Goal: Information Seeking & Learning: Learn about a topic

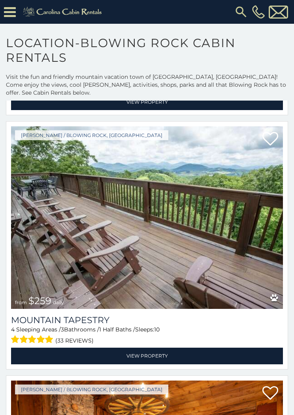
scroll to position [20092, 0]
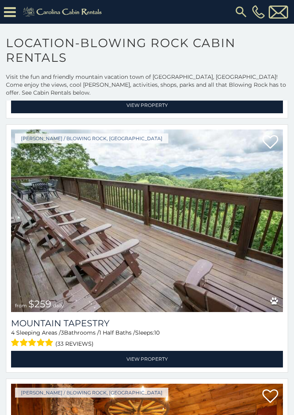
click at [153, 351] on link "View Property" at bounding box center [147, 359] width 272 height 16
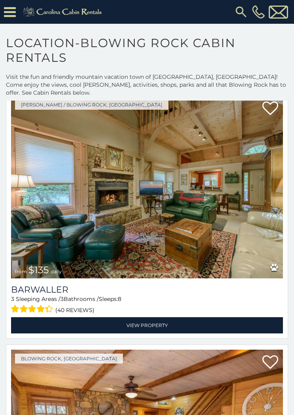
scroll to position [21141, 0]
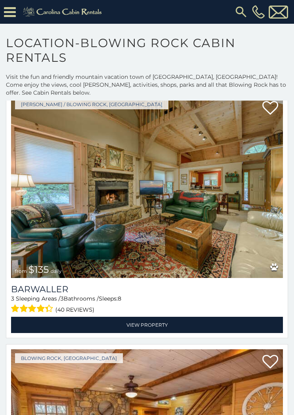
click at [162, 317] on link "View Property" at bounding box center [147, 325] width 272 height 16
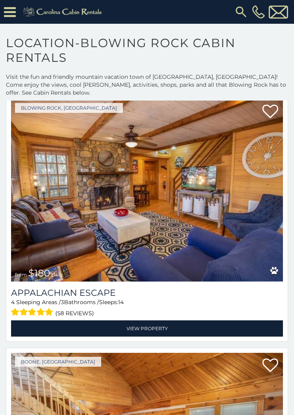
scroll to position [21396, 0]
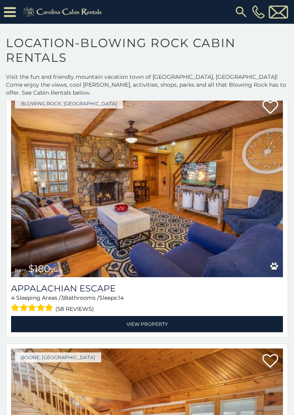
click at [132, 316] on link "View Property" at bounding box center [147, 324] width 272 height 16
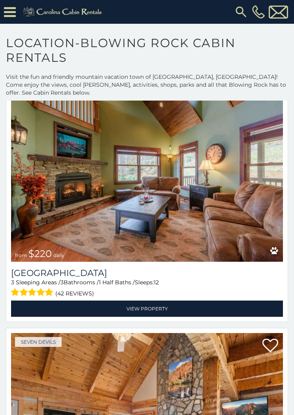
scroll to position [22170, 0]
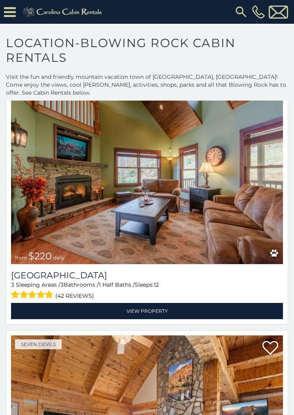
click at [151, 303] on link "View Property" at bounding box center [147, 311] width 272 height 16
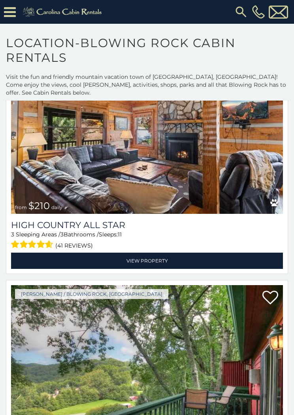
scroll to position [22474, 0]
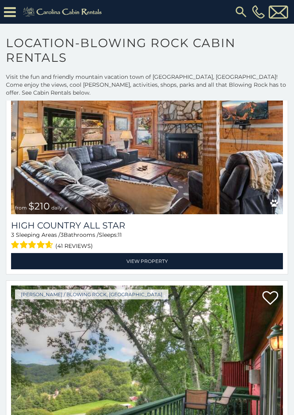
click at [151, 253] on link "View Property" at bounding box center [147, 261] width 272 height 16
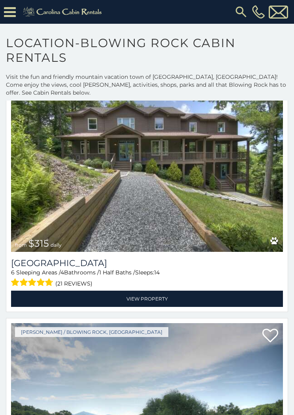
scroll to position [23704, 0]
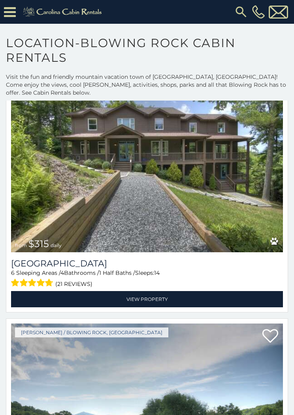
click at [157, 291] on link "View Property" at bounding box center [147, 299] width 272 height 16
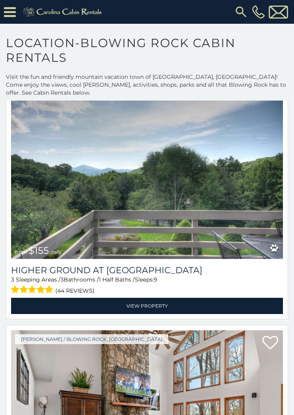
scroll to position [23952, 0]
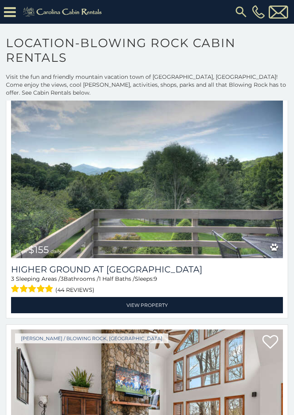
click at [159, 297] on link "View Property" at bounding box center [147, 305] width 272 height 16
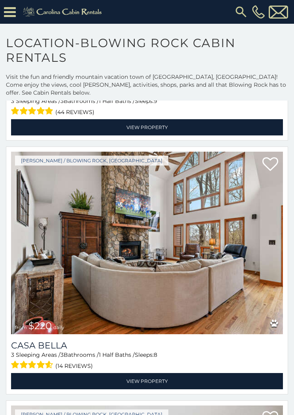
scroll to position [24130, 0]
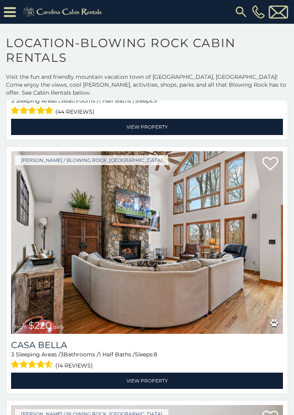
click at [155, 372] on link "View Property" at bounding box center [147, 380] width 272 height 16
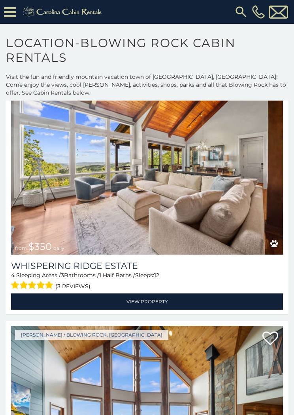
scroll to position [27508, 0]
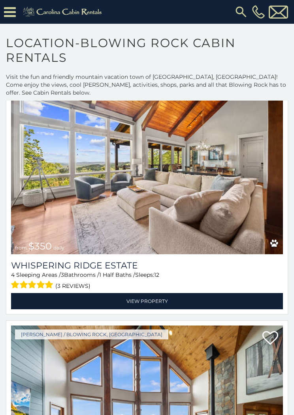
click at [160, 293] on link "View Property" at bounding box center [147, 301] width 272 height 16
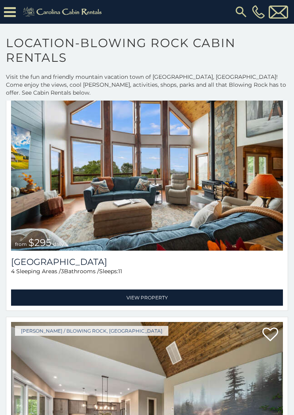
scroll to position [27764, 0]
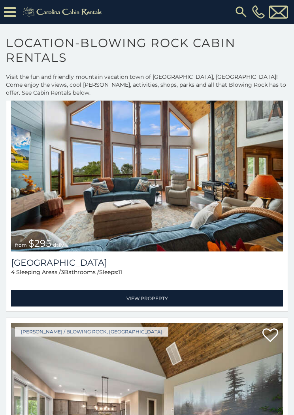
click at [149, 290] on link "View Property" at bounding box center [147, 298] width 272 height 16
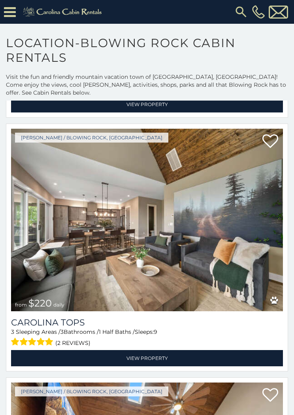
scroll to position [27959, 0]
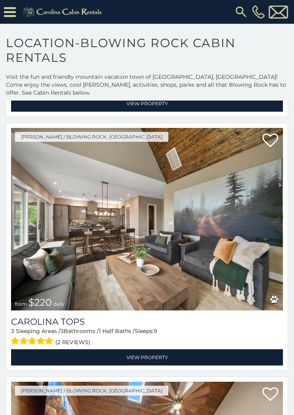
click at [144, 349] on link "View Property" at bounding box center [147, 357] width 272 height 16
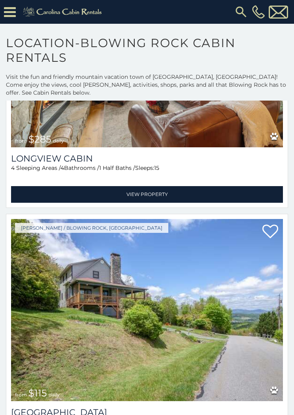
scroll to position [28374, 0]
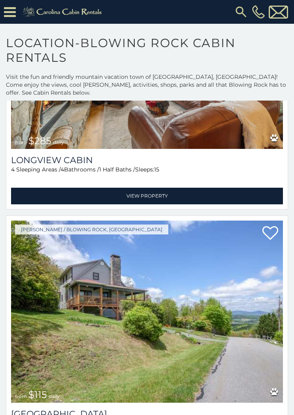
click at [147, 188] on link "View Property" at bounding box center [147, 196] width 272 height 16
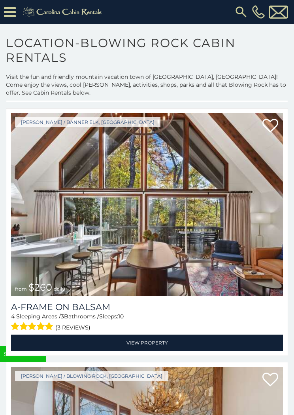
scroll to position [28736, 0]
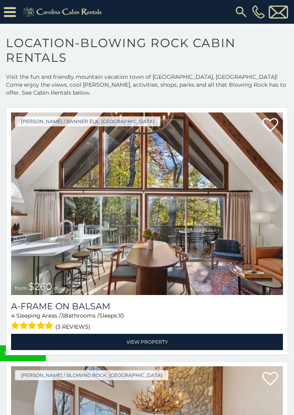
click at [149, 334] on link "View Property" at bounding box center [147, 342] width 272 height 16
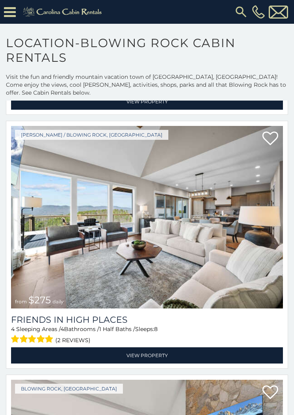
scroll to position [29230, 0]
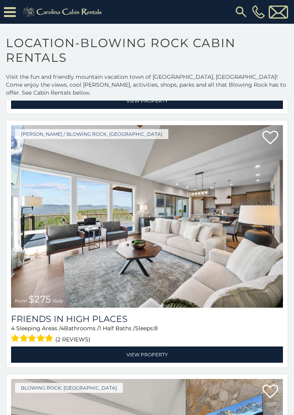
click at [154, 346] on link "View Property" at bounding box center [147, 354] width 272 height 16
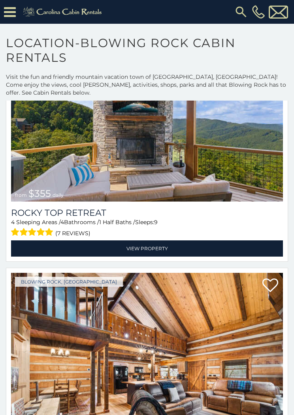
scroll to position [30608, 0]
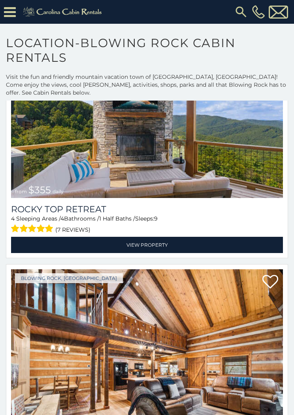
click at [155, 237] on link "View Property" at bounding box center [147, 245] width 272 height 16
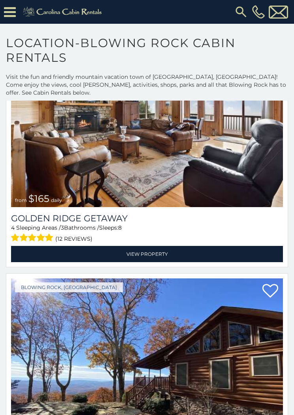
scroll to position [32373, 0]
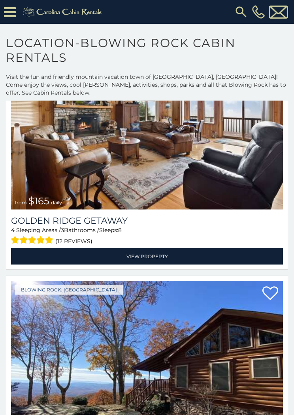
click at [158, 248] on link "View Property" at bounding box center [147, 256] width 272 height 16
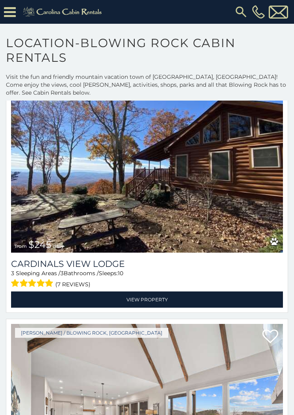
scroll to position [32569, 0]
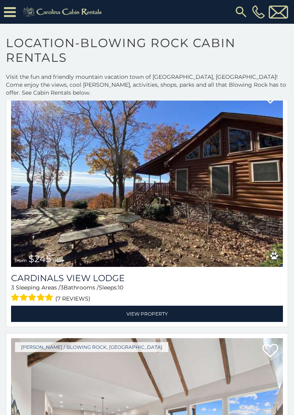
click at [147, 306] on link "View Property" at bounding box center [147, 314] width 272 height 16
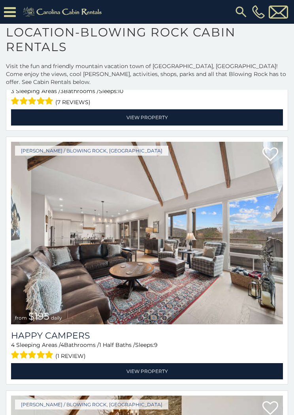
scroll to position [0, 0]
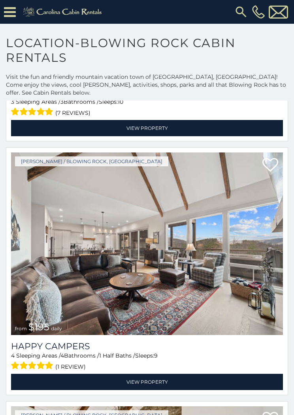
click at [155, 374] on link "View Property" at bounding box center [147, 382] width 272 height 16
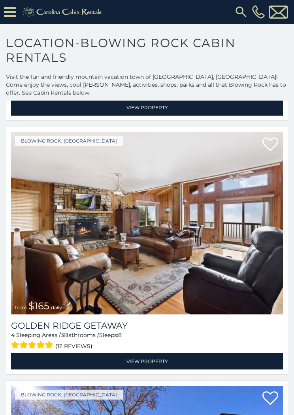
scroll to position [32267, 0]
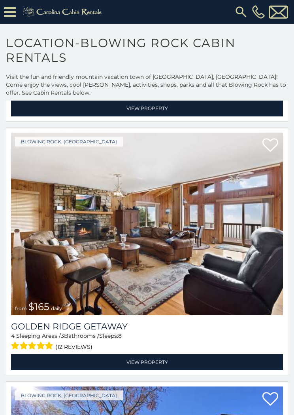
click at [11, 14] on icon at bounding box center [10, 12] width 12 height 14
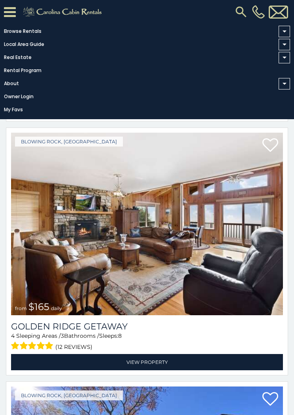
click at [288, 34] on span at bounding box center [284, 31] width 11 height 11
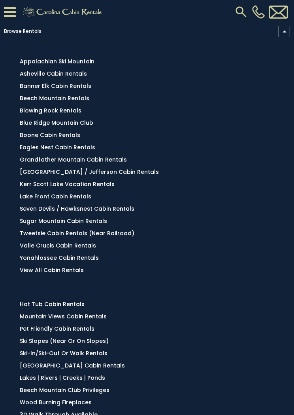
click at [54, 249] on link "Valle Crucis Cabin Rentals" at bounding box center [58, 245] width 76 height 8
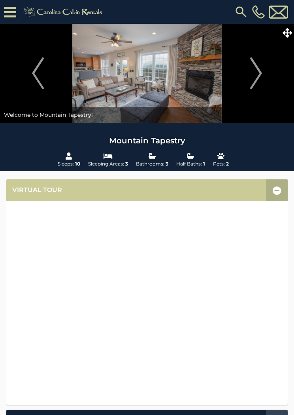
click at [274, 188] on icon at bounding box center [277, 190] width 9 height 9
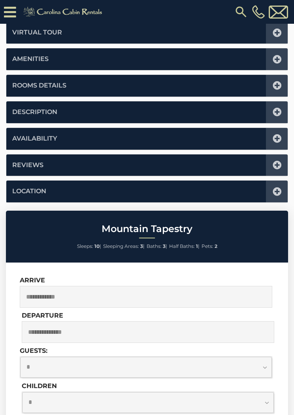
scroll to position [179, 0]
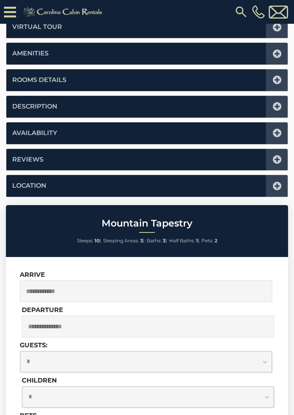
click at [278, 78] on icon at bounding box center [277, 80] width 9 height 9
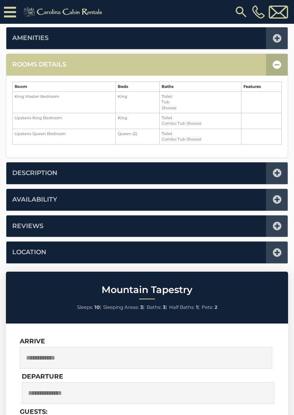
scroll to position [195, 0]
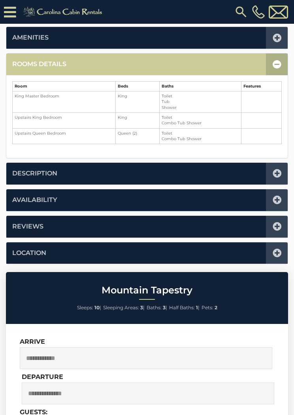
click at [279, 66] on icon at bounding box center [277, 64] width 9 height 9
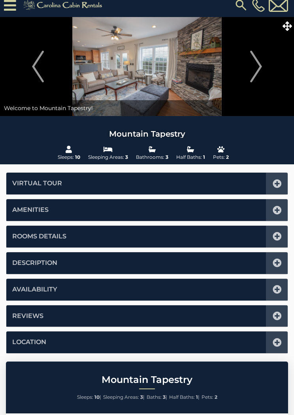
scroll to position [0, 0]
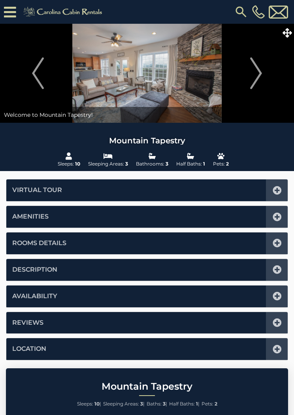
click at [287, 37] on icon at bounding box center [287, 32] width 9 height 9
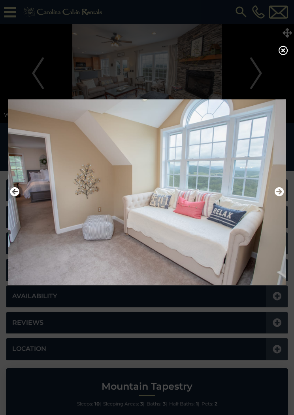
click at [289, 46] on div at bounding box center [147, 207] width 294 height 415
click at [286, 51] on icon at bounding box center [283, 50] width 9 height 9
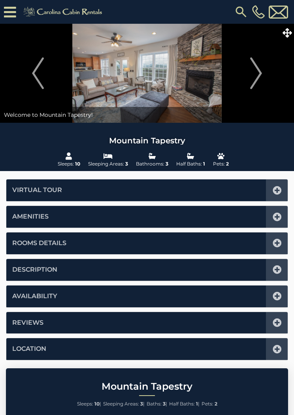
click at [288, 27] on span at bounding box center [288, 33] width 14 height 14
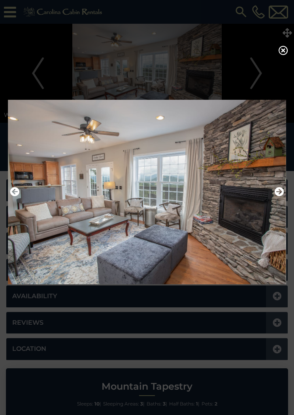
click at [285, 52] on icon at bounding box center [283, 50] width 9 height 9
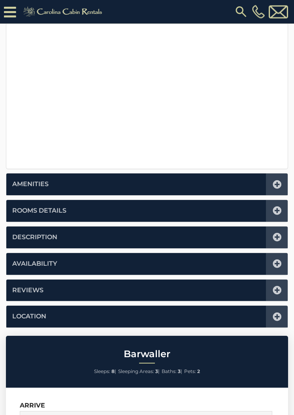
click at [281, 207] on icon at bounding box center [277, 211] width 9 height 9
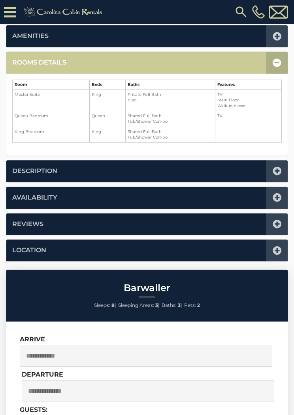
scroll to position [195, 0]
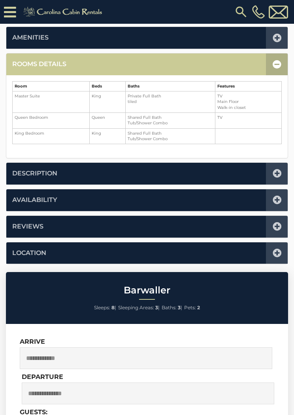
click at [275, 61] on icon at bounding box center [277, 64] width 9 height 9
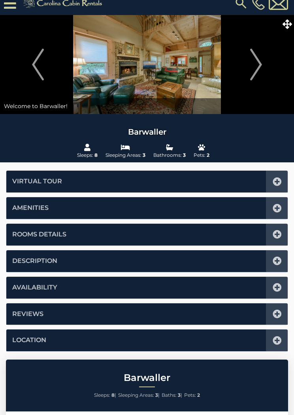
scroll to position [0, 0]
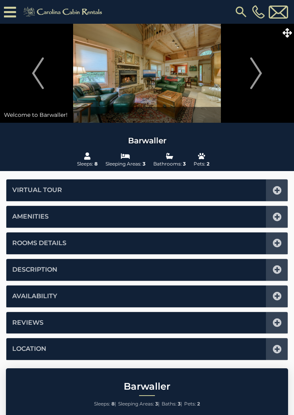
click at [289, 30] on icon at bounding box center [287, 32] width 9 height 9
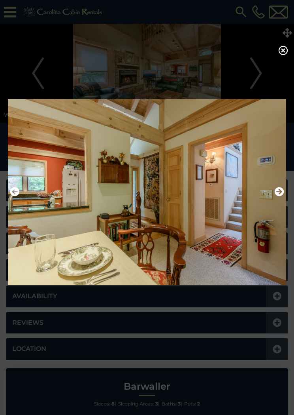
click at [280, 51] on icon at bounding box center [283, 50] width 9 height 9
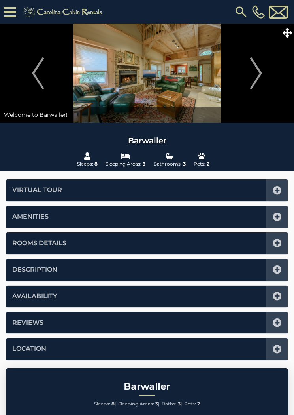
click at [283, 28] on icon at bounding box center [287, 32] width 9 height 9
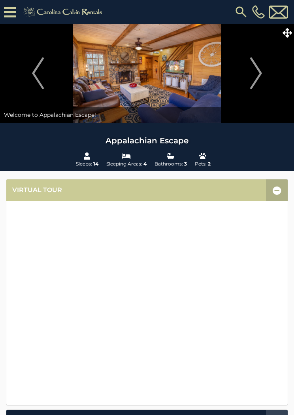
click at [291, 34] on icon at bounding box center [287, 32] width 9 height 9
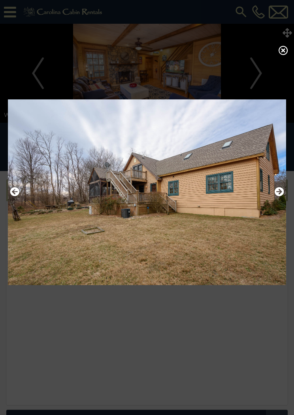
click at [281, 50] on icon at bounding box center [283, 50] width 9 height 9
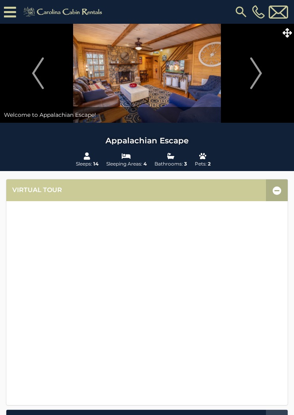
click at [287, 30] on icon at bounding box center [287, 32] width 9 height 9
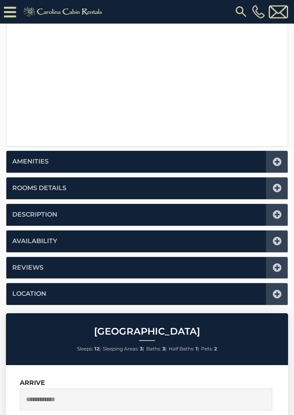
scroll to position [281, 0]
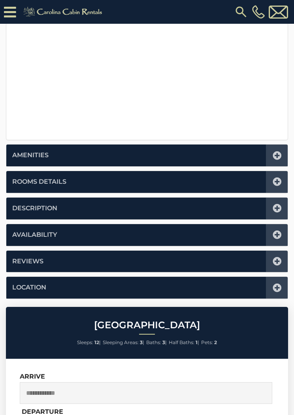
click at [275, 181] on icon at bounding box center [277, 181] width 9 height 9
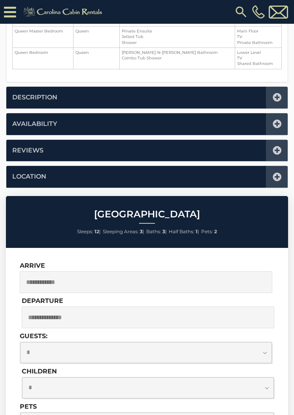
scroll to position [195, 0]
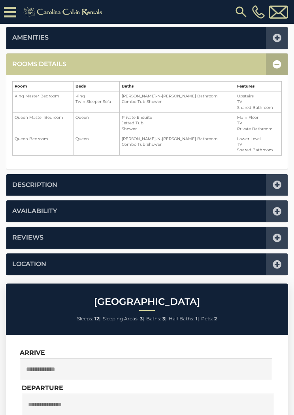
click at [276, 63] on icon at bounding box center [277, 64] width 9 height 9
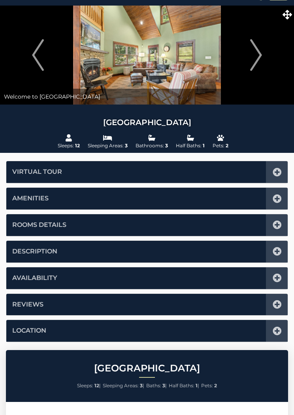
scroll to position [0, 0]
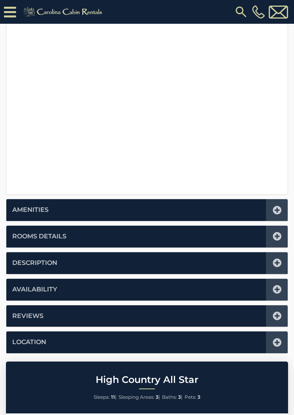
scroll to position [223, 0]
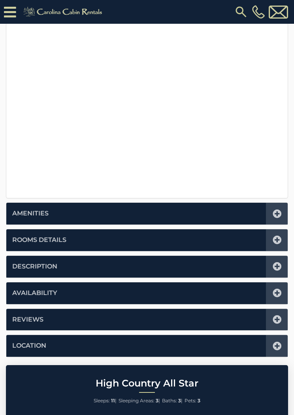
click at [273, 237] on icon at bounding box center [277, 239] width 9 height 9
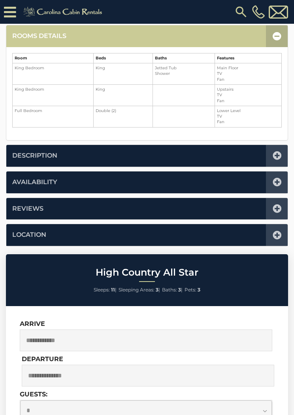
scroll to position [195, 0]
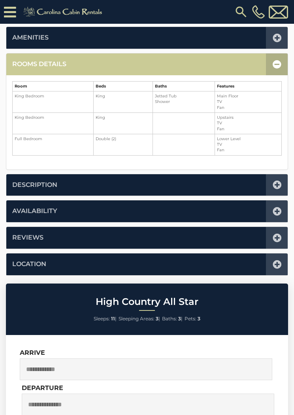
click at [276, 62] on icon at bounding box center [277, 64] width 9 height 9
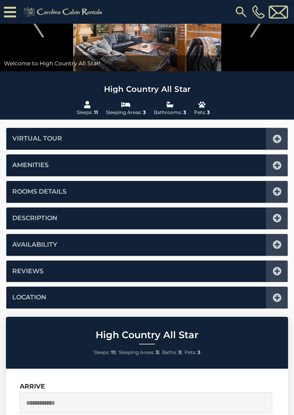
scroll to position [0, 0]
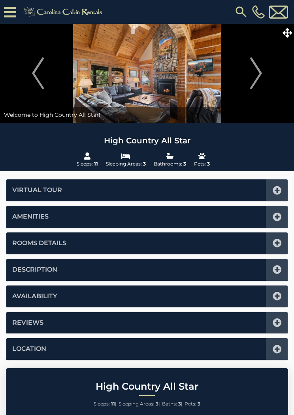
click at [290, 35] on icon at bounding box center [287, 32] width 9 height 9
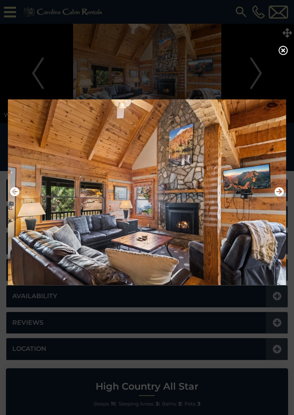
click at [287, 52] on icon at bounding box center [283, 50] width 9 height 9
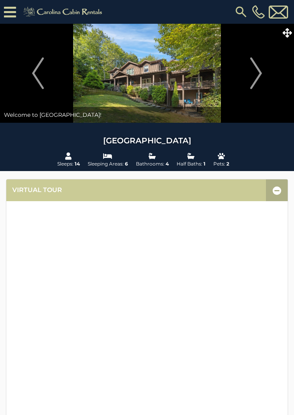
click at [288, 33] on icon at bounding box center [287, 32] width 9 height 9
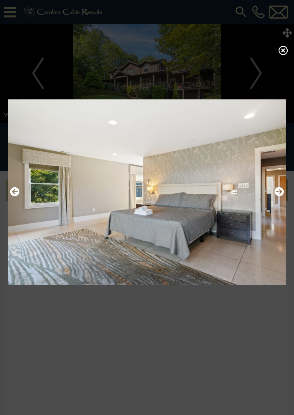
click at [288, 55] on icon at bounding box center [283, 50] width 9 height 9
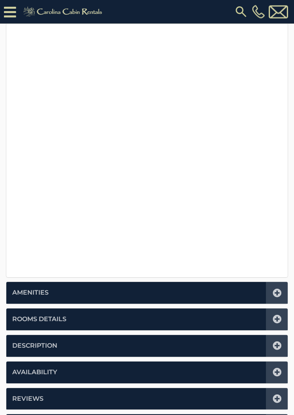
scroll to position [336, 0]
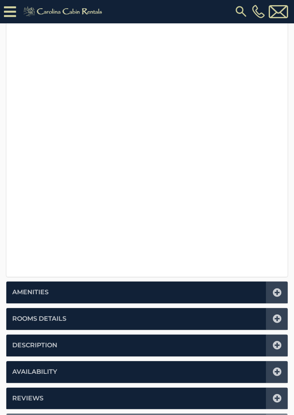
click at [276, 317] on icon at bounding box center [277, 319] width 9 height 9
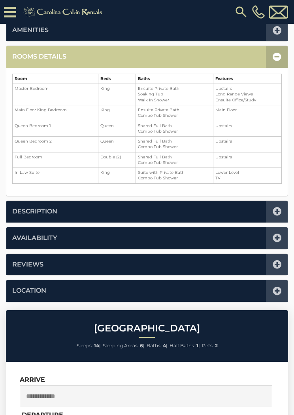
scroll to position [195, 0]
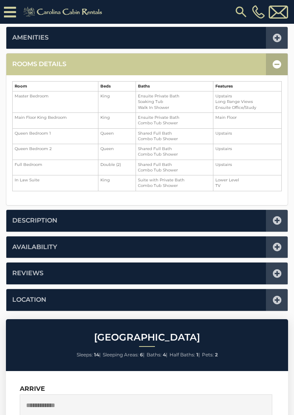
click at [273, 66] on icon at bounding box center [277, 64] width 9 height 9
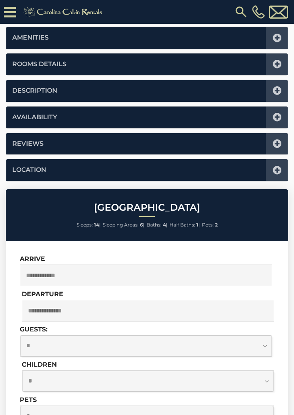
click at [279, 119] on icon at bounding box center [277, 117] width 9 height 9
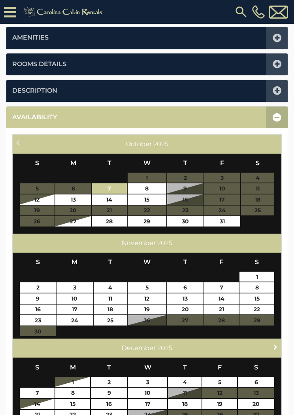
click at [275, 349] on link "Next" at bounding box center [276, 347] width 10 height 10
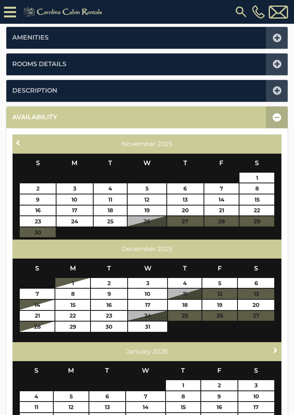
click at [275, 347] on span "Next" at bounding box center [276, 350] width 6 height 6
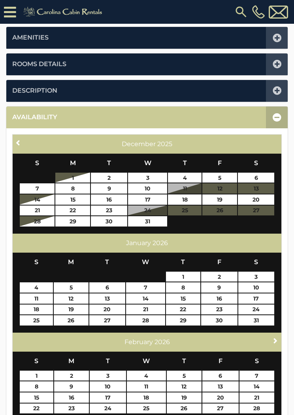
click at [272, 344] on div "Next February 2026" at bounding box center [147, 341] width 269 height 19
click at [271, 342] on link "Next" at bounding box center [276, 341] width 10 height 10
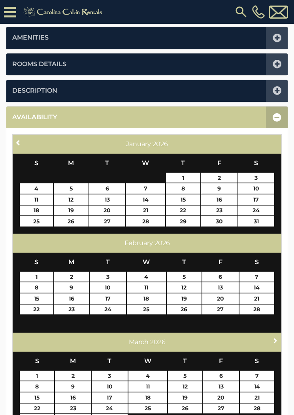
click at [271, 343] on link "Next" at bounding box center [276, 341] width 10 height 10
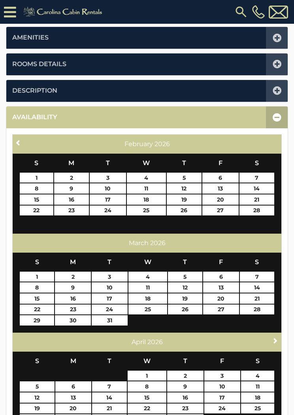
click at [272, 343] on link "Next" at bounding box center [276, 341] width 10 height 10
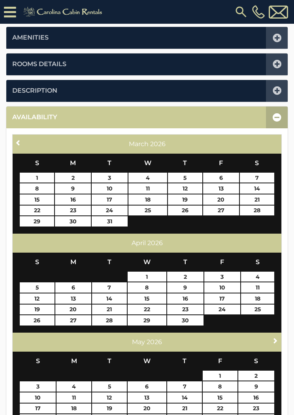
click at [272, 342] on link "Next" at bounding box center [276, 341] width 10 height 10
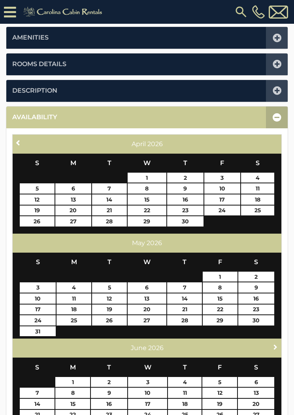
click at [276, 347] on span "Next" at bounding box center [276, 346] width 6 height 6
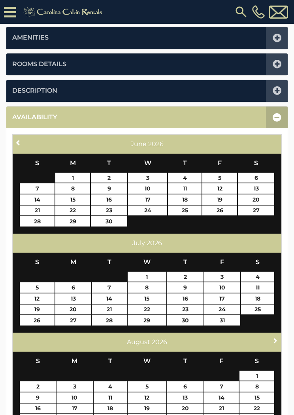
click at [274, 340] on span "Next" at bounding box center [276, 340] width 6 height 6
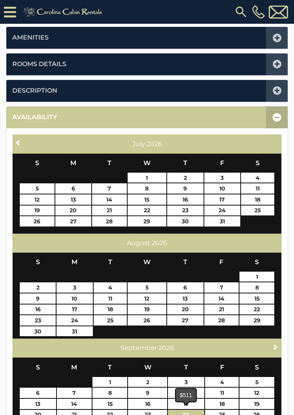
click at [194, 412] on link "24" at bounding box center [186, 415] width 36 height 10
type input "**********"
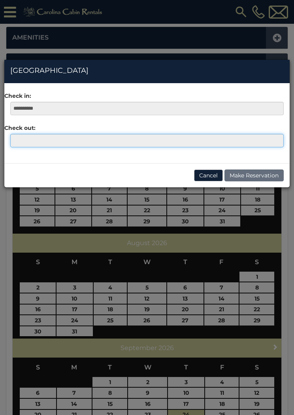
click at [21, 141] on input "text" at bounding box center [147, 140] width 274 height 13
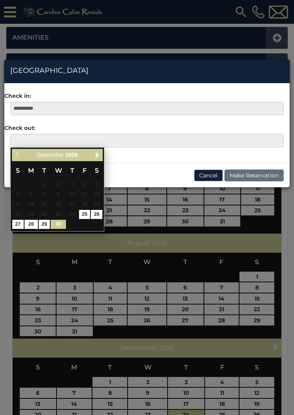
click at [64, 220] on link "30" at bounding box center [58, 224] width 15 height 9
type input "**********"
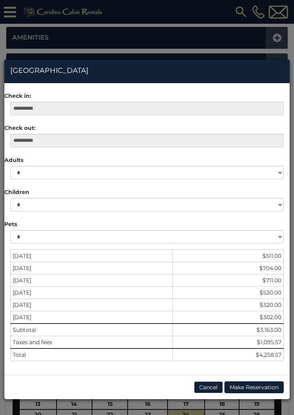
click at [203, 387] on button "Cancel" at bounding box center [208, 387] width 29 height 12
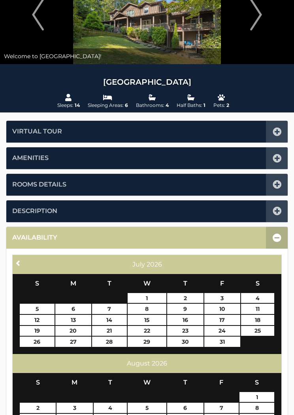
scroll to position [0, 0]
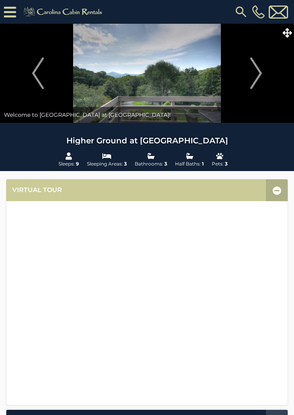
click at [290, 31] on icon at bounding box center [287, 32] width 9 height 9
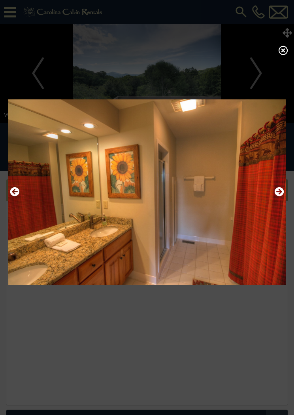
click at [287, 55] on icon at bounding box center [283, 50] width 9 height 9
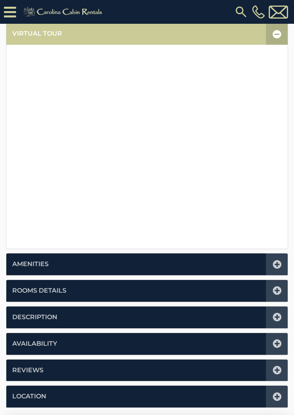
click at [276, 290] on icon at bounding box center [277, 290] width 9 height 9
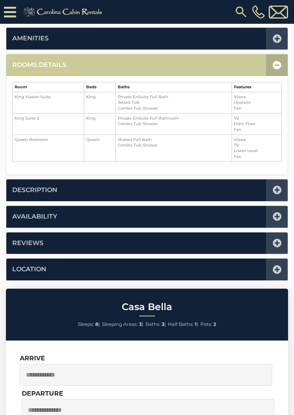
scroll to position [195, 0]
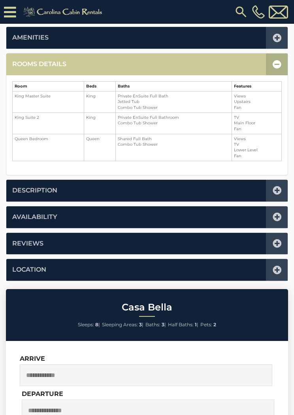
click at [273, 60] on div at bounding box center [277, 64] width 22 height 22
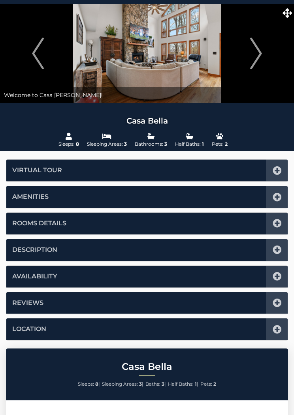
scroll to position [0, 0]
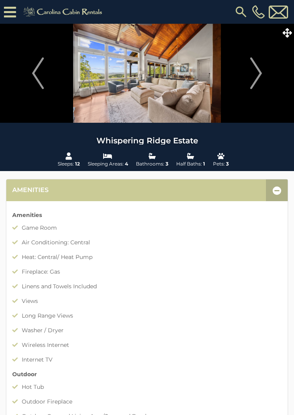
click at [278, 194] on icon at bounding box center [277, 190] width 9 height 9
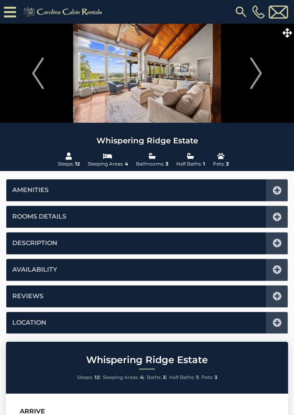
click at [277, 265] on icon at bounding box center [277, 269] width 9 height 9
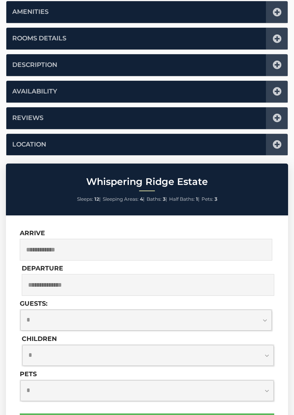
scroll to position [179, 0]
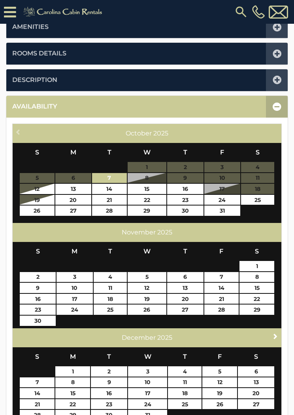
click at [274, 328] on div "Next December 2025" at bounding box center [147, 337] width 269 height 19
click at [272, 331] on link "Next" at bounding box center [276, 336] width 10 height 10
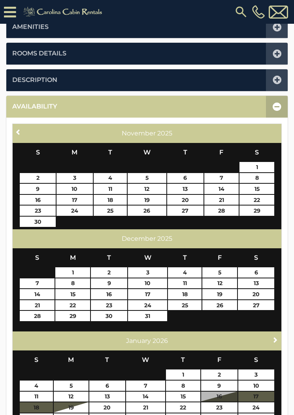
click at [268, 328] on div "December 2025 S M T W T F S 1 2 3 4 5 6 7 8 9 10 11 12 13 14 15 16 17 18 19 20 …" at bounding box center [147, 280] width 269 height 102
click at [276, 336] on span "Next" at bounding box center [276, 339] width 6 height 6
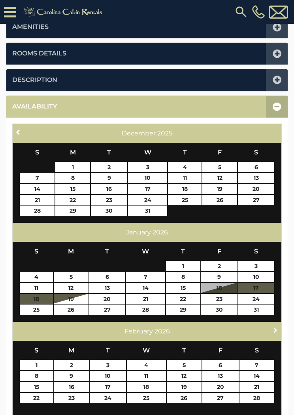
click at [274, 328] on span "Next" at bounding box center [276, 329] width 6 height 6
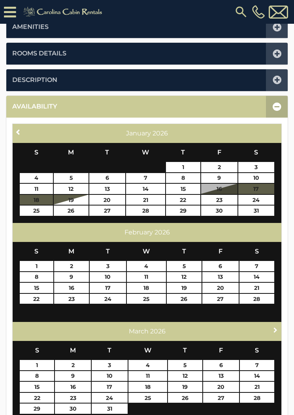
click at [274, 326] on span "Next" at bounding box center [276, 329] width 6 height 6
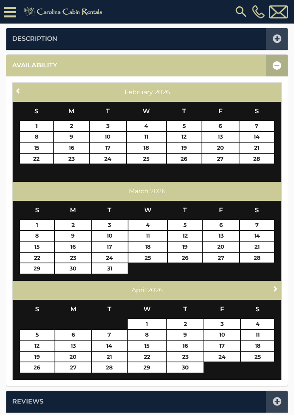
scroll to position [220, 0]
click at [275, 285] on span "Next" at bounding box center [276, 288] width 6 height 6
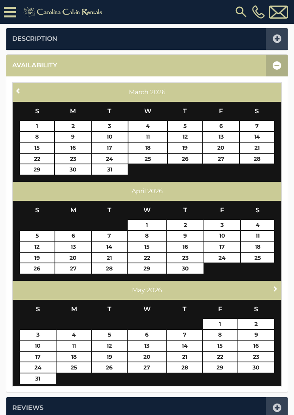
click at [274, 289] on span "Next" at bounding box center [276, 288] width 6 height 6
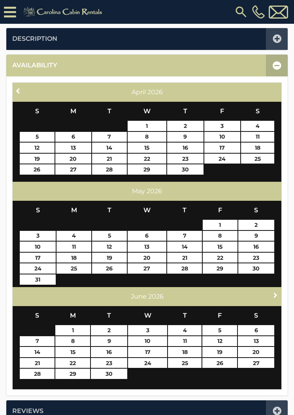
click at [274, 293] on span "Next" at bounding box center [276, 295] width 6 height 6
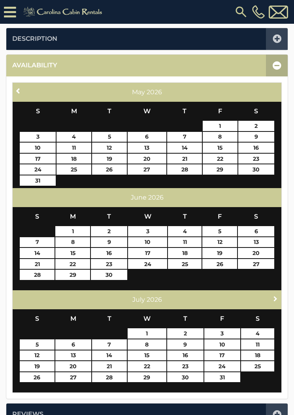
click at [274, 297] on span "Next" at bounding box center [276, 298] width 6 height 6
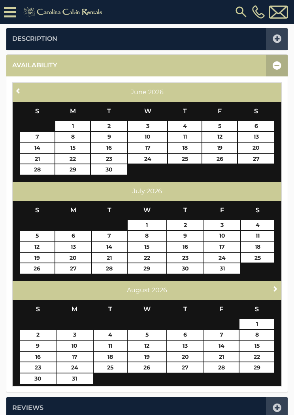
click at [274, 290] on span "Next" at bounding box center [276, 288] width 6 height 6
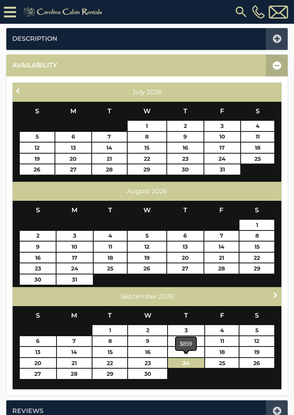
click at [194, 360] on link "24" at bounding box center [186, 363] width 36 height 10
type input "**********"
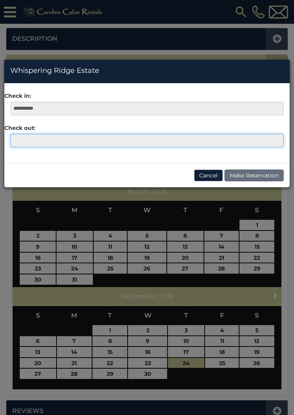
click at [29, 141] on input "text" at bounding box center [147, 140] width 274 height 13
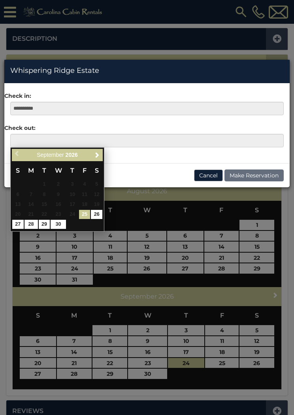
click at [62, 225] on link "30" at bounding box center [58, 224] width 15 height 9
type input "**********"
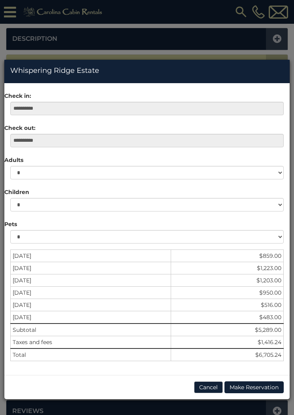
click at [207, 382] on button "Cancel" at bounding box center [208, 387] width 29 height 12
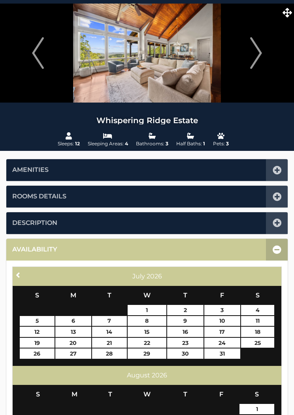
scroll to position [0, 0]
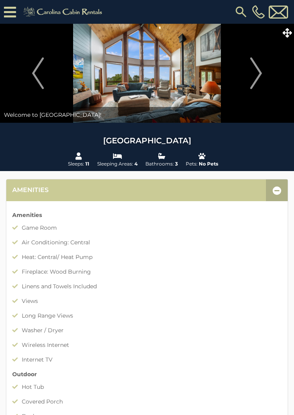
click at [273, 188] on icon at bounding box center [277, 190] width 9 height 9
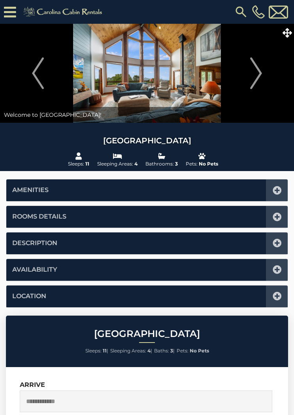
click at [275, 220] on icon at bounding box center [277, 217] width 9 height 9
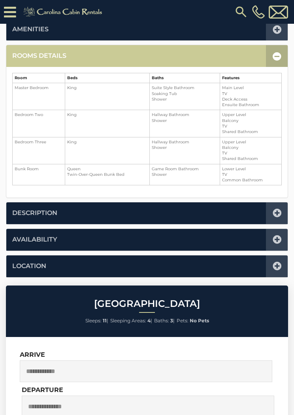
scroll to position [179, 0]
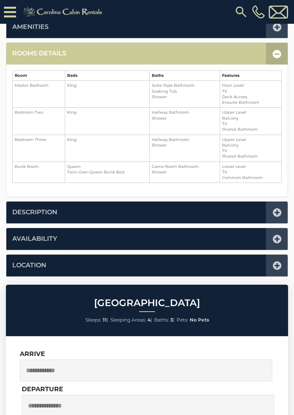
click at [276, 54] on icon at bounding box center [277, 53] width 9 height 9
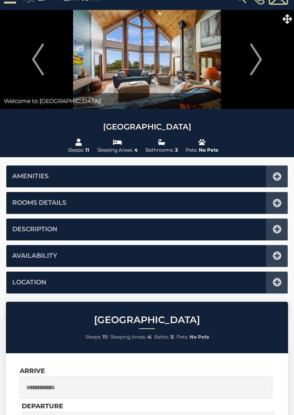
scroll to position [0, 0]
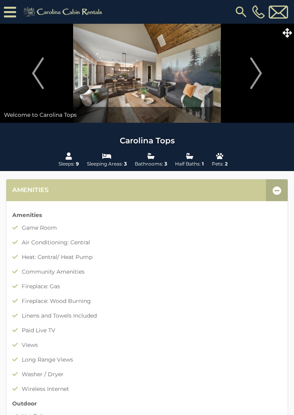
click at [274, 195] on icon at bounding box center [277, 190] width 9 height 9
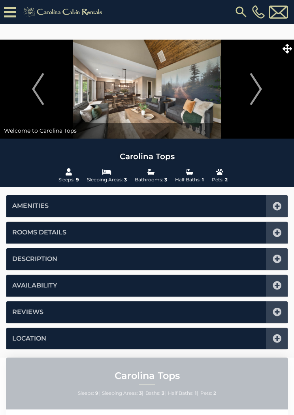
scroll to position [179, 0]
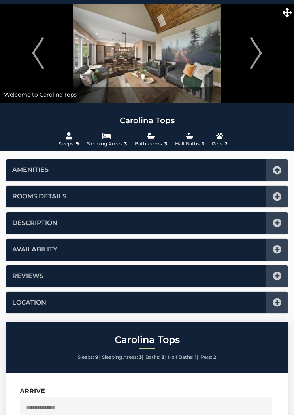
click at [277, 219] on icon at bounding box center [277, 223] width 9 height 9
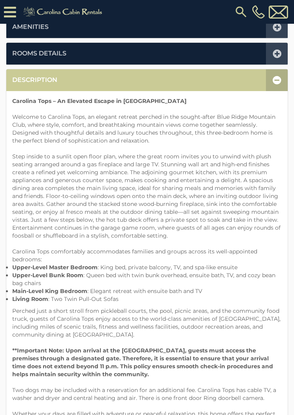
click at [278, 78] on icon at bounding box center [277, 80] width 9 height 9
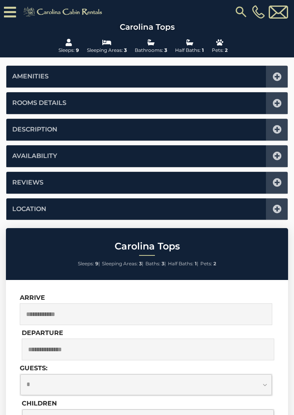
scroll to position [129, 0]
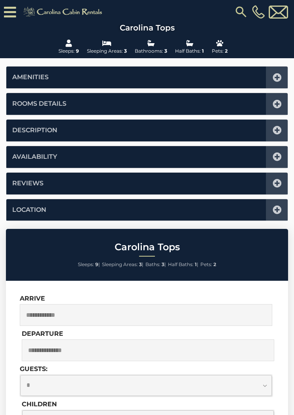
click at [278, 104] on icon at bounding box center [277, 104] width 9 height 9
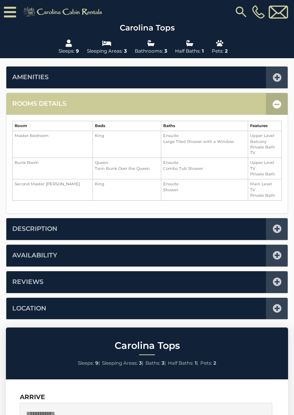
scroll to position [195, 0]
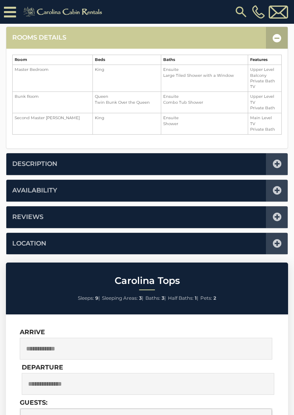
click at [276, 39] on icon at bounding box center [277, 38] width 9 height 9
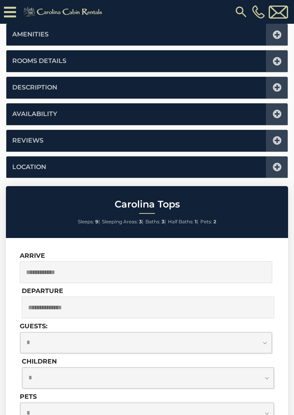
scroll to position [0, 0]
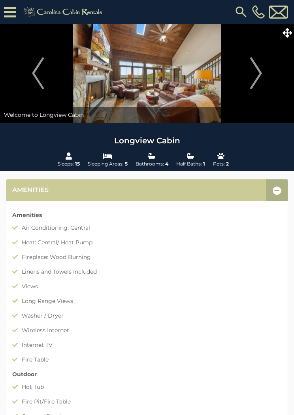
click at [274, 182] on div at bounding box center [277, 190] width 22 height 22
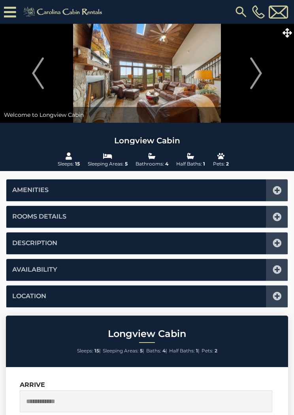
click at [276, 213] on icon at bounding box center [277, 217] width 9 height 9
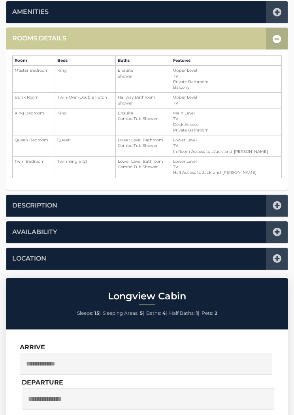
scroll to position [179, 0]
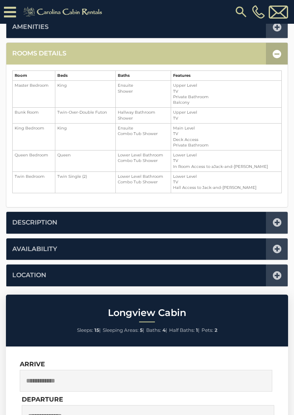
click at [275, 52] on icon at bounding box center [277, 53] width 9 height 9
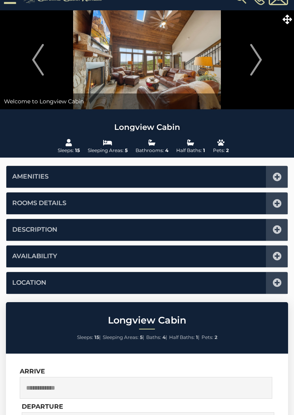
scroll to position [0, 0]
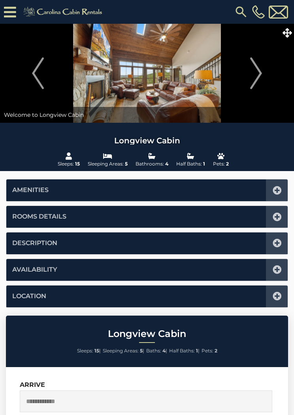
click at [287, 31] on icon at bounding box center [287, 32] width 9 height 9
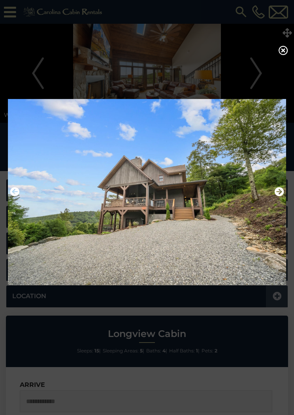
click at [276, 56] on div at bounding box center [147, 207] width 294 height 415
click at [279, 58] on div at bounding box center [147, 207] width 294 height 415
click at [279, 46] on div at bounding box center [147, 207] width 294 height 415
click at [281, 51] on icon at bounding box center [283, 50] width 9 height 9
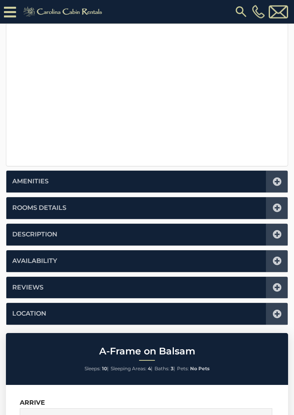
scroll to position [255, 0]
click at [278, 206] on icon at bounding box center [277, 207] width 9 height 9
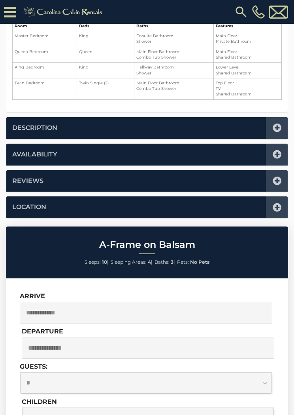
scroll to position [195, 0]
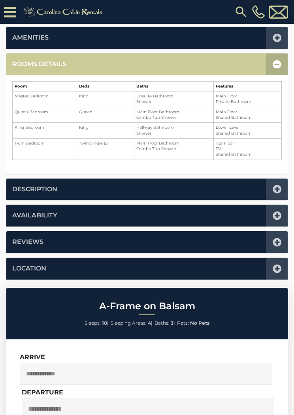
click at [280, 63] on icon at bounding box center [277, 64] width 9 height 9
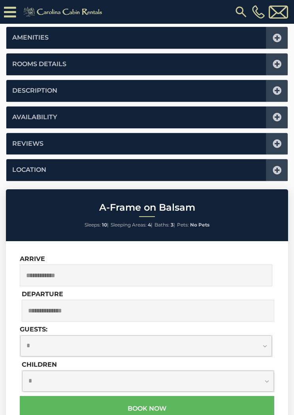
click at [278, 65] on icon at bounding box center [277, 64] width 9 height 9
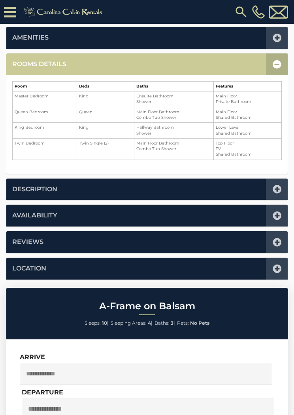
click at [275, 67] on icon at bounding box center [277, 64] width 9 height 9
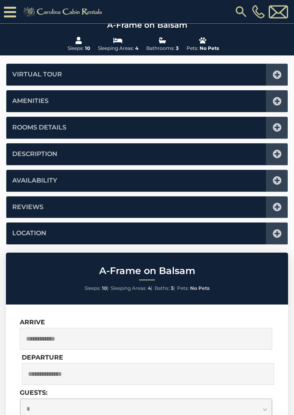
scroll to position [0, 0]
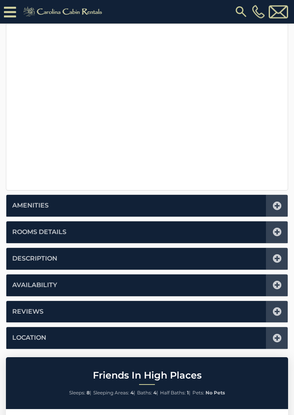
scroll to position [245, 0]
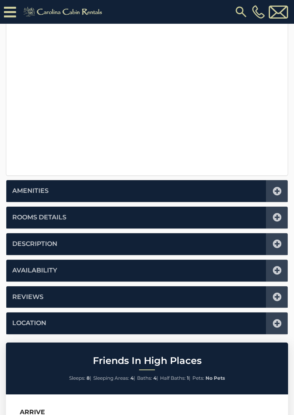
click at [277, 217] on icon at bounding box center [277, 217] width 9 height 9
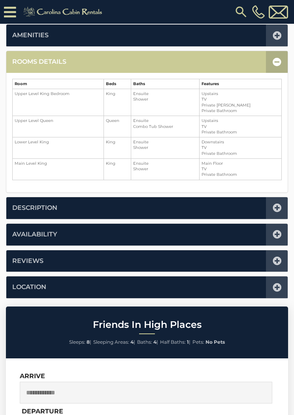
scroll to position [195, 0]
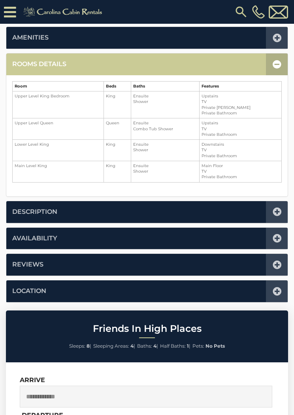
click at [278, 66] on icon at bounding box center [277, 64] width 9 height 9
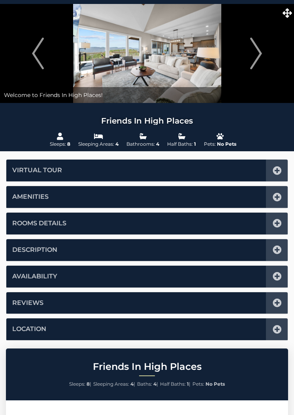
scroll to position [0, 0]
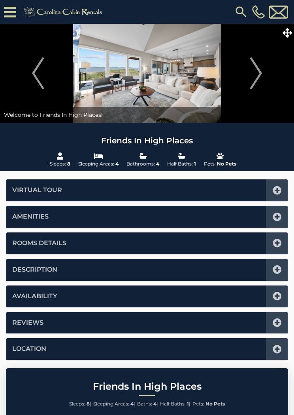
click at [290, 33] on icon at bounding box center [287, 32] width 9 height 9
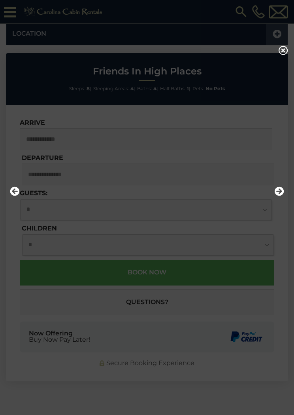
scroll to position [328, 0]
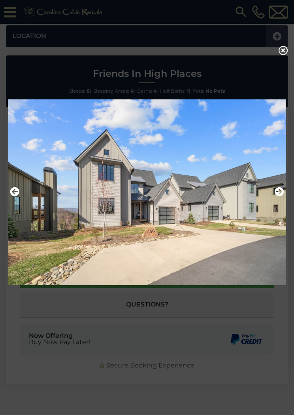
click at [285, 49] on icon at bounding box center [283, 50] width 9 height 9
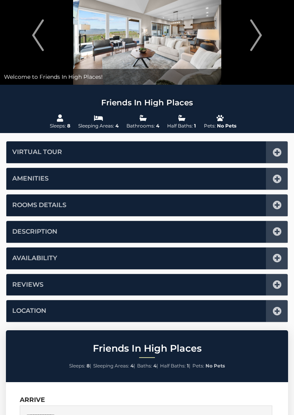
scroll to position [0, 0]
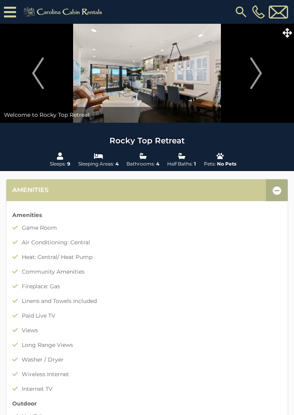
click at [278, 191] on icon at bounding box center [277, 190] width 9 height 9
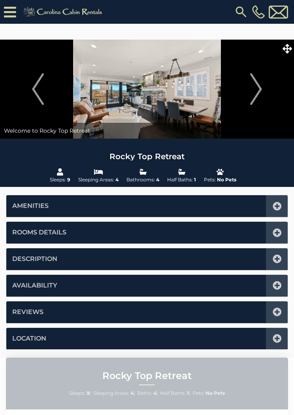
scroll to position [179, 0]
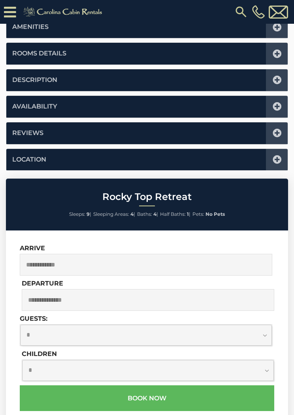
click at [279, 82] on icon at bounding box center [277, 80] width 9 height 9
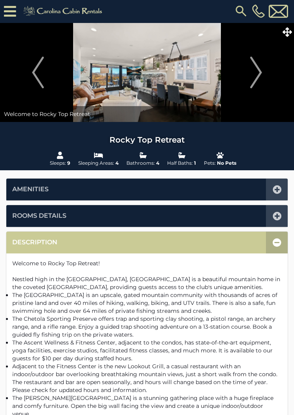
scroll to position [0, 0]
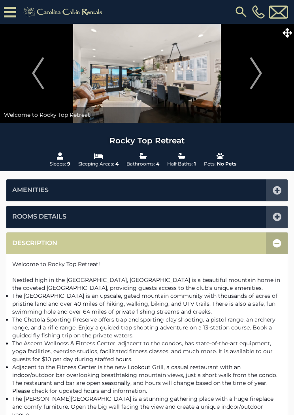
click at [279, 242] on icon at bounding box center [277, 243] width 9 height 9
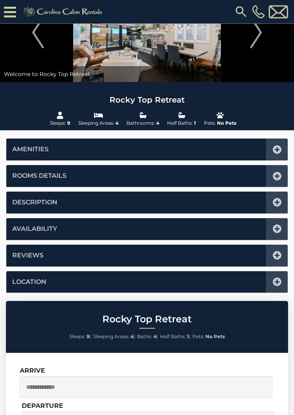
scroll to position [57, 0]
click at [279, 176] on icon at bounding box center [277, 176] width 9 height 9
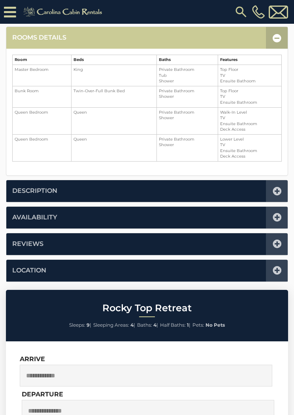
click at [276, 42] on icon at bounding box center [277, 38] width 9 height 9
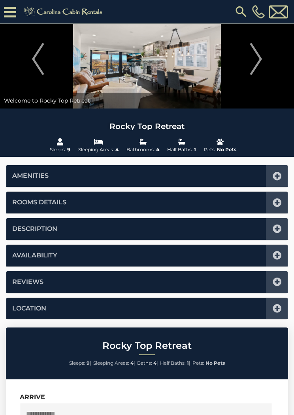
scroll to position [0, 0]
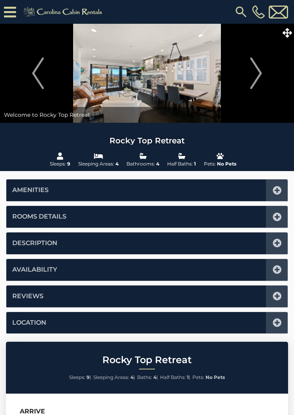
click at [286, 35] on icon at bounding box center [287, 32] width 9 height 9
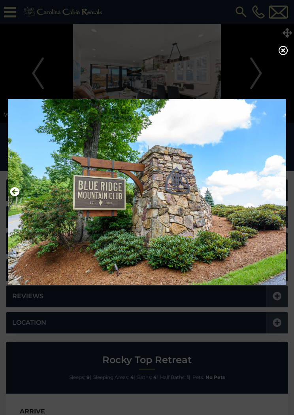
click at [285, 54] on icon at bounding box center [283, 50] width 9 height 9
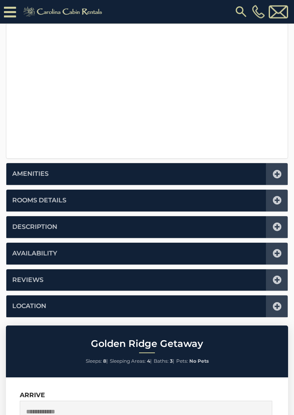
scroll to position [263, 0]
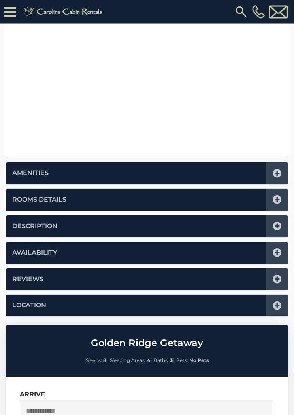
click at [278, 195] on icon at bounding box center [277, 199] width 9 height 9
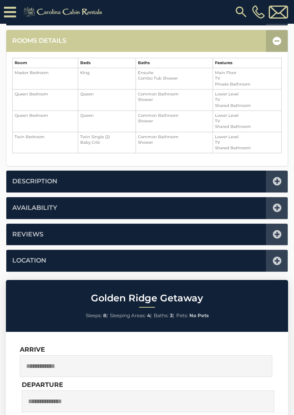
scroll to position [195, 0]
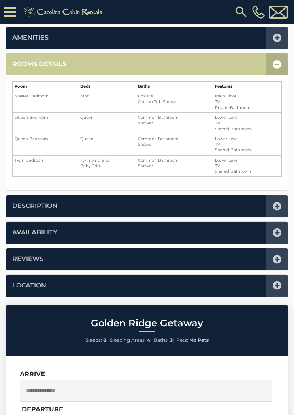
click at [278, 64] on icon at bounding box center [277, 64] width 9 height 9
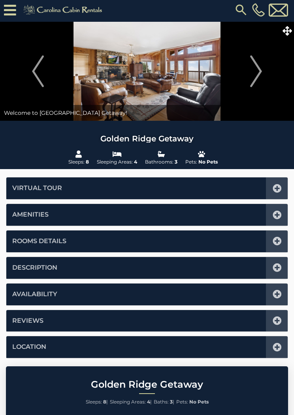
scroll to position [0, 0]
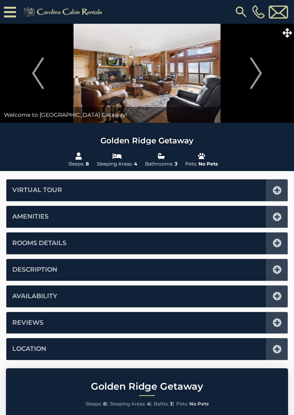
click at [291, 33] on icon at bounding box center [287, 32] width 9 height 9
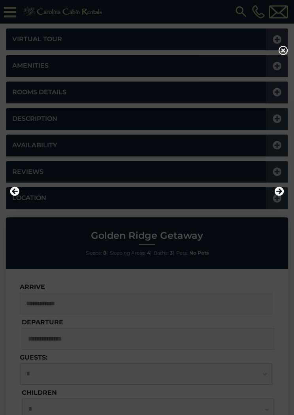
scroll to position [167, 0]
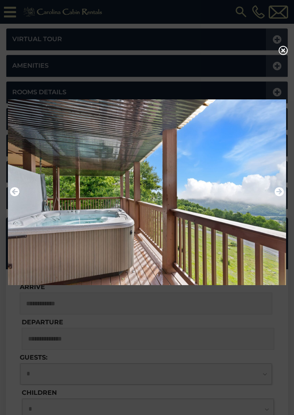
click at [286, 50] on icon at bounding box center [283, 50] width 9 height 9
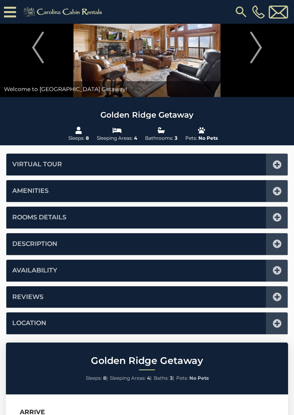
scroll to position [0, 0]
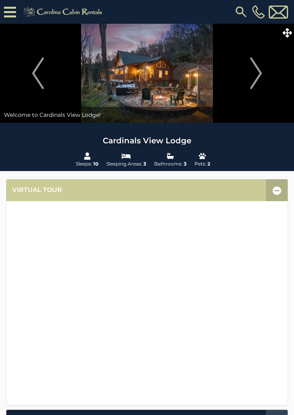
click at [288, 34] on icon at bounding box center [287, 32] width 9 height 9
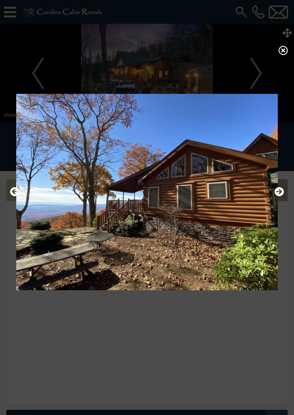
click at [287, 53] on icon at bounding box center [283, 50] width 9 height 9
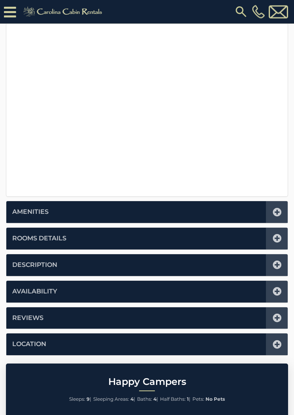
scroll to position [227, 0]
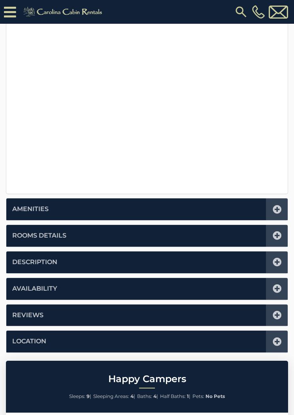
click at [276, 238] on icon at bounding box center [277, 235] width 9 height 9
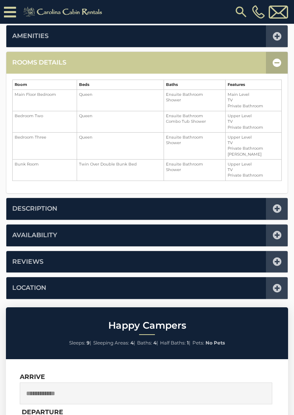
scroll to position [195, 0]
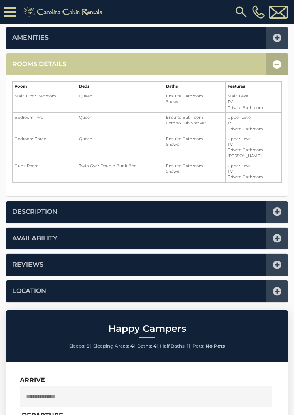
click at [276, 67] on icon at bounding box center [277, 64] width 9 height 9
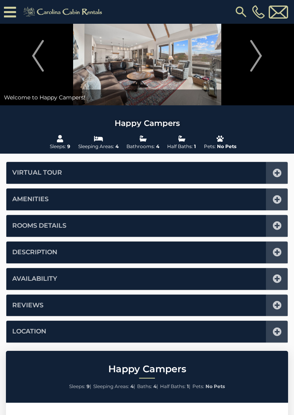
scroll to position [0, 0]
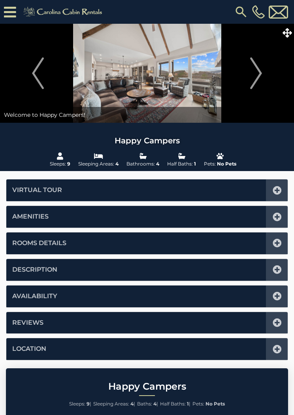
click at [290, 35] on icon at bounding box center [287, 32] width 9 height 9
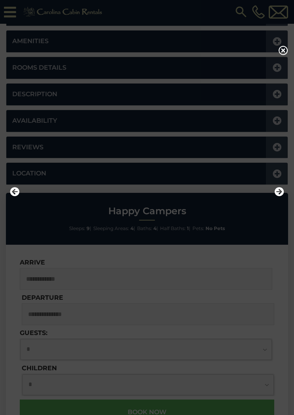
scroll to position [174, 0]
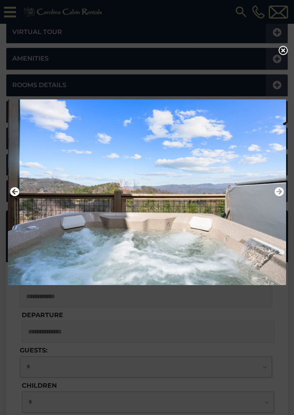
click at [287, 55] on icon at bounding box center [283, 50] width 9 height 9
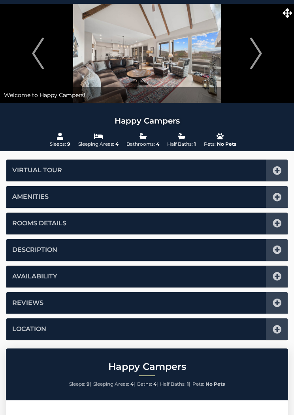
scroll to position [0, 0]
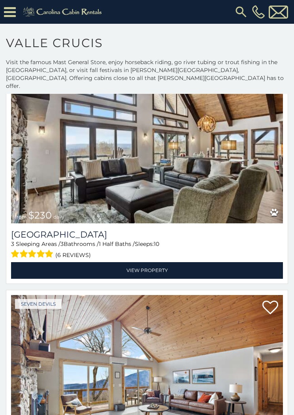
scroll to position [4190, 0]
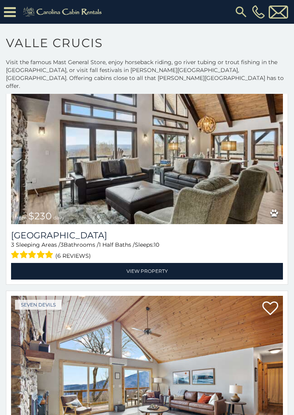
click at [152, 263] on link "View Property" at bounding box center [147, 271] width 272 height 16
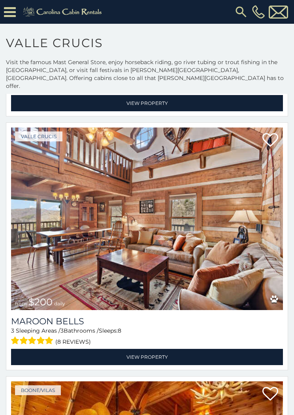
scroll to position [5374, 0]
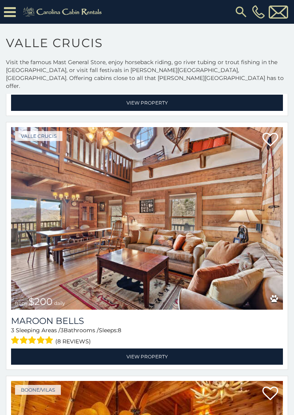
click at [152, 348] on link "View Property" at bounding box center [147, 356] width 272 height 16
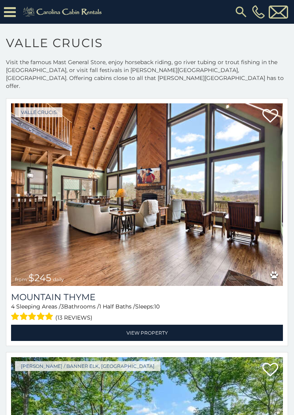
scroll to position [6159, 0]
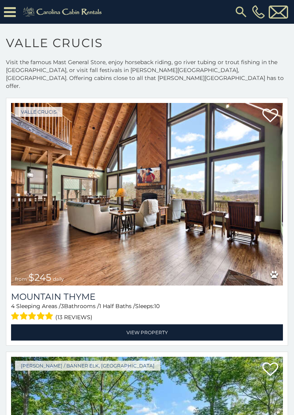
click at [147, 324] on link "View Property" at bounding box center [147, 332] width 272 height 16
click at [93, 103] on img at bounding box center [147, 194] width 272 height 182
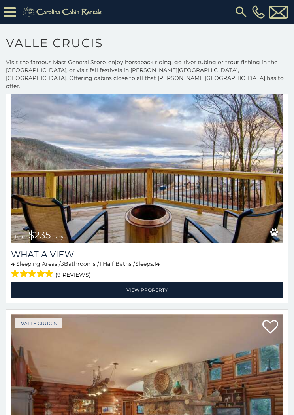
scroll to position [8488, 0]
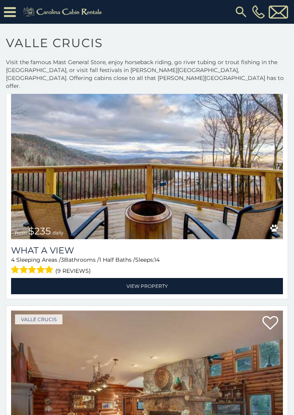
click at [154, 278] on link "View Property" at bounding box center [147, 286] width 272 height 16
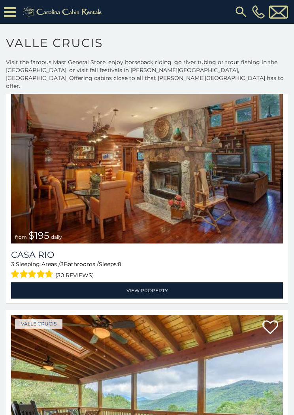
scroll to position [8737, 0]
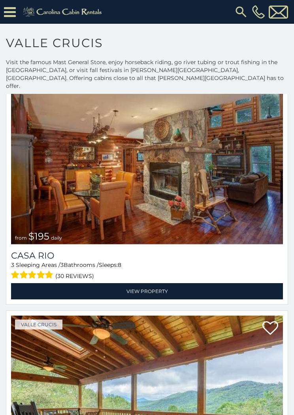
click at [154, 283] on link "View Property" at bounding box center [147, 291] width 272 height 16
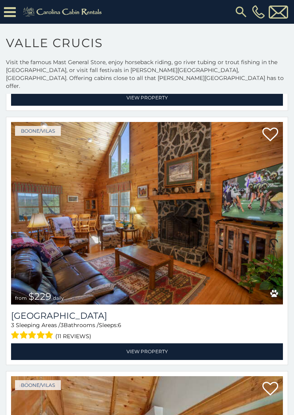
scroll to position [11974, 0]
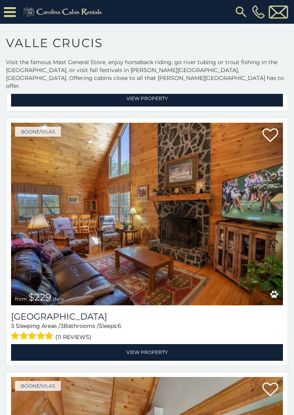
click at [150, 344] on link "View Property" at bounding box center [147, 352] width 272 height 16
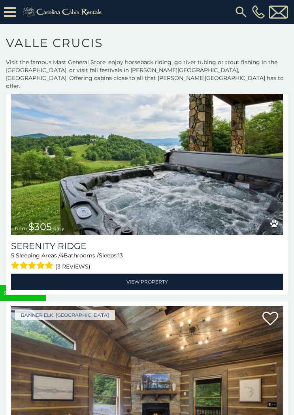
scroll to position [14327, 0]
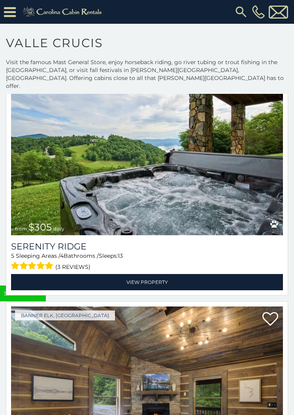
click at [152, 274] on link "View Property" at bounding box center [147, 282] width 272 height 16
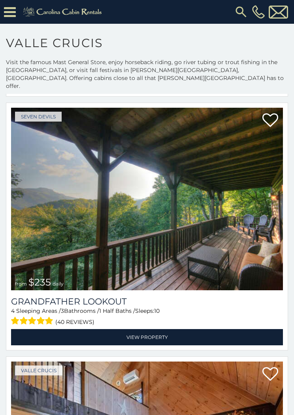
scroll to position [16556, 0]
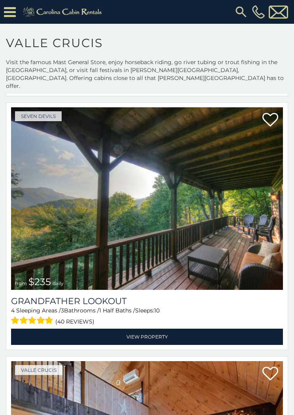
click at [193, 328] on link "View Property" at bounding box center [147, 336] width 272 height 16
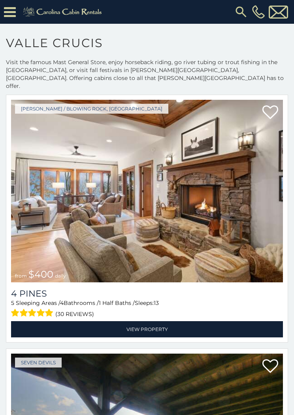
scroll to position [16310, 0]
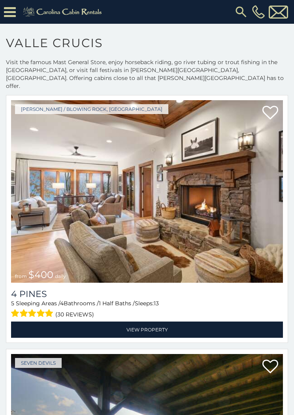
click at [150, 321] on link "View Property" at bounding box center [147, 329] width 272 height 16
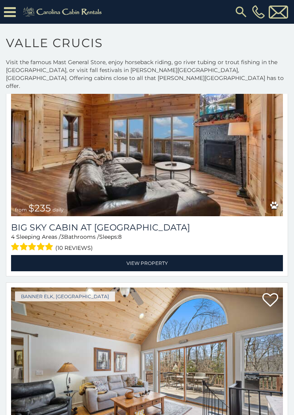
scroll to position [17392, 0]
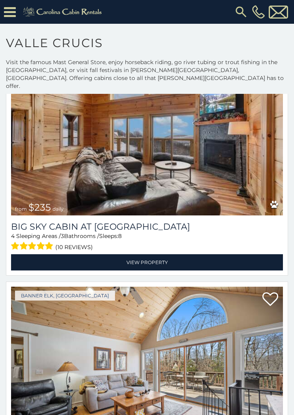
click at [148, 254] on link "View Property" at bounding box center [147, 262] width 272 height 16
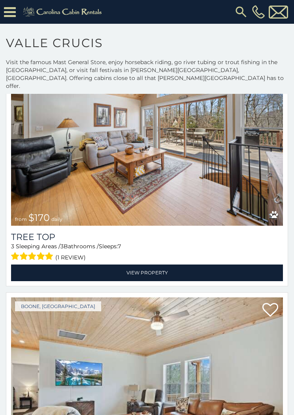
scroll to position [17618, 0]
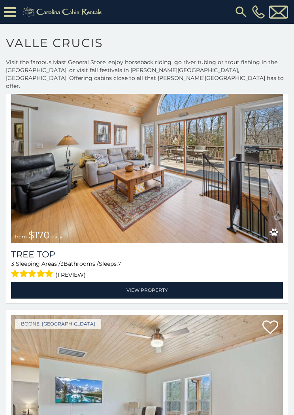
click at [153, 282] on link "View Property" at bounding box center [147, 290] width 272 height 16
click at [195, 282] on link "View Property" at bounding box center [147, 290] width 272 height 16
click at [157, 282] on link "View Property" at bounding box center [147, 290] width 272 height 16
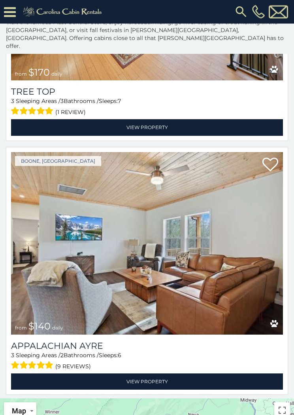
scroll to position [0, 0]
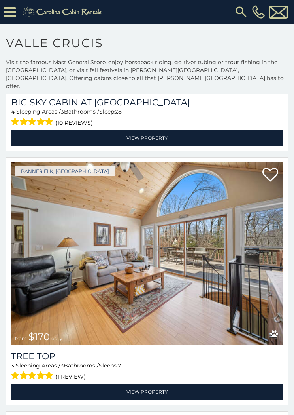
click at [8, 12] on icon at bounding box center [10, 12] width 12 height 14
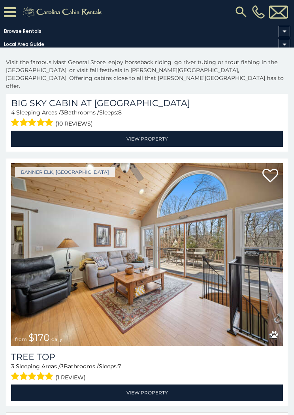
scroll to position [17514, 0]
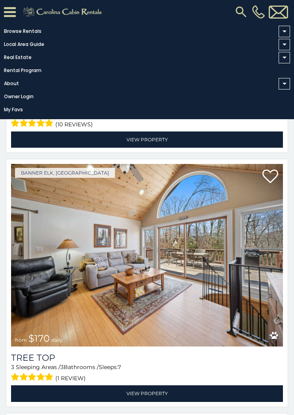
click at [288, 28] on span at bounding box center [284, 31] width 11 height 11
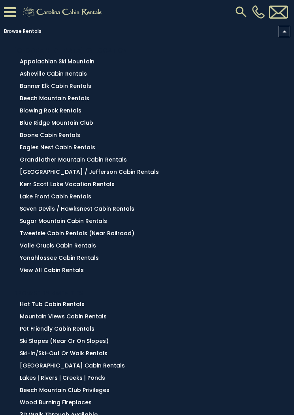
click at [78, 74] on link "Asheville Cabin Rentals" at bounding box center [53, 74] width 67 height 8
click at [85, 89] on link "Banner Elk Cabin Rentals" at bounding box center [56, 86] width 72 height 8
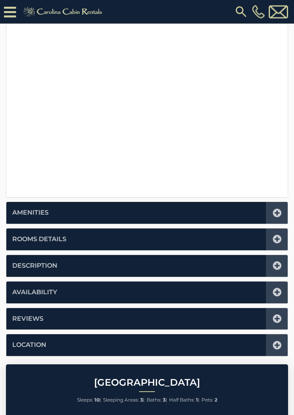
scroll to position [222, 0]
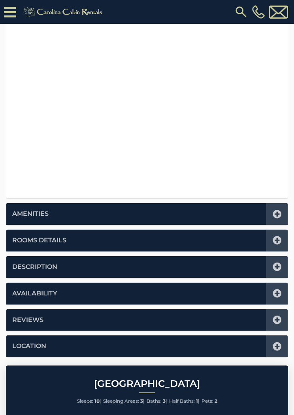
click at [278, 243] on icon at bounding box center [277, 240] width 9 height 9
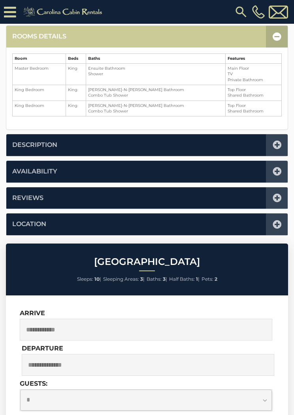
scroll to position [195, 0]
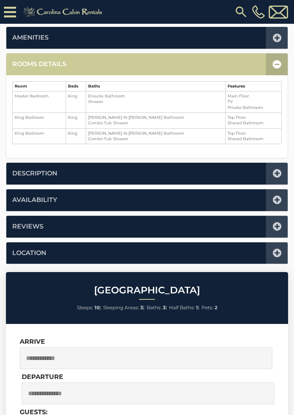
click at [277, 66] on icon at bounding box center [277, 64] width 9 height 9
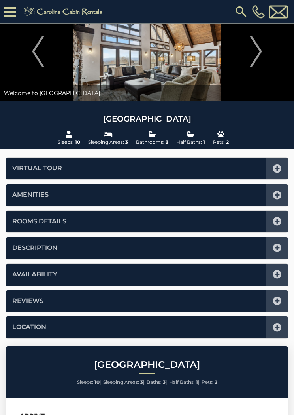
scroll to position [0, 0]
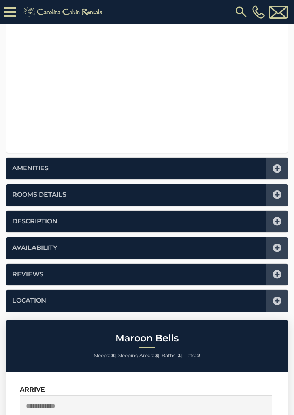
click at [274, 195] on icon at bounding box center [277, 194] width 9 height 9
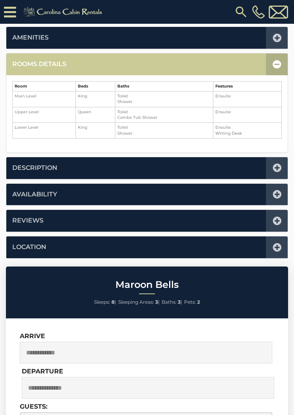
click at [274, 65] on icon at bounding box center [277, 64] width 9 height 9
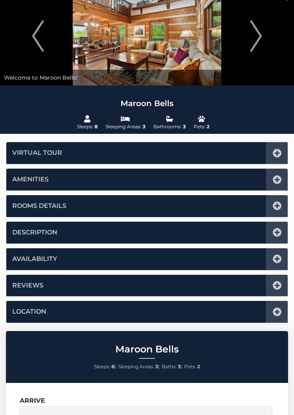
scroll to position [0, 0]
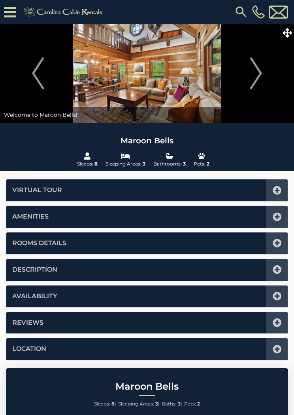
click at [289, 36] on icon at bounding box center [287, 32] width 9 height 9
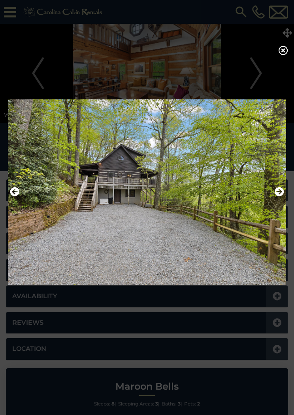
click at [287, 51] on icon at bounding box center [283, 50] width 9 height 9
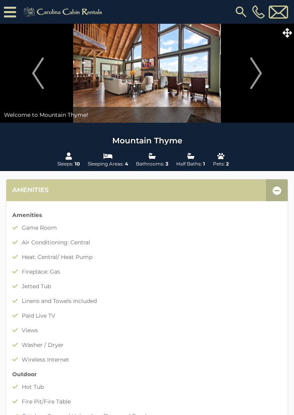
click at [280, 194] on icon at bounding box center [277, 190] width 9 height 9
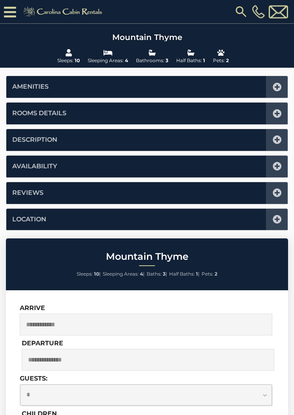
scroll to position [119, 0]
click at [278, 115] on icon at bounding box center [277, 113] width 9 height 9
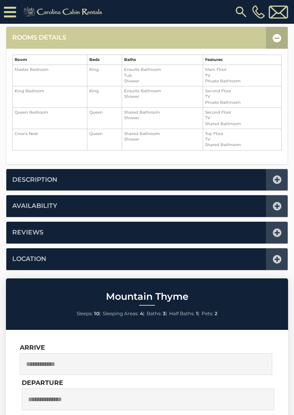
click at [273, 39] on div at bounding box center [277, 38] width 22 height 22
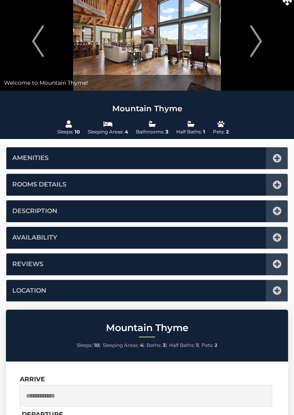
scroll to position [0, 0]
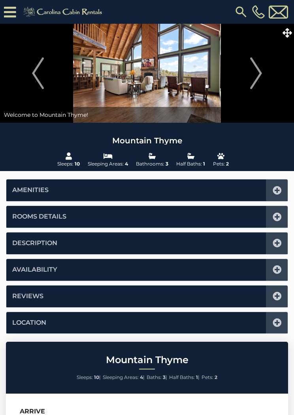
click at [292, 35] on icon at bounding box center [287, 32] width 9 height 9
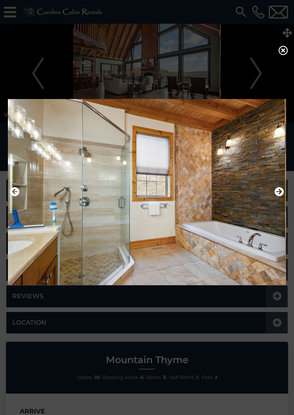
click at [273, 232] on img at bounding box center [147, 192] width 279 height 196
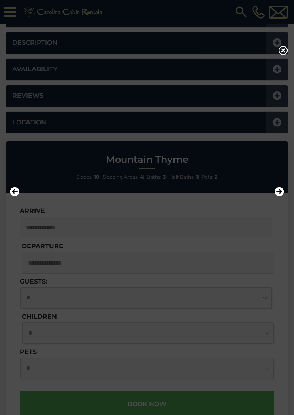
scroll to position [214, 0]
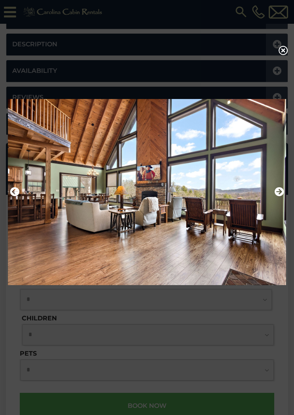
click at [281, 55] on icon at bounding box center [283, 50] width 9 height 9
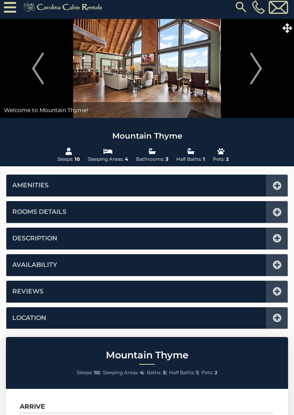
scroll to position [0, 0]
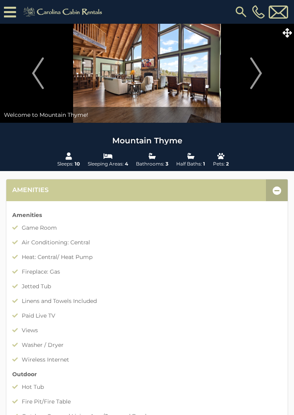
click at [287, 190] on div at bounding box center [277, 190] width 22 height 22
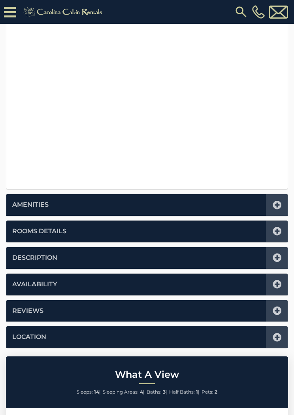
scroll to position [230, 0]
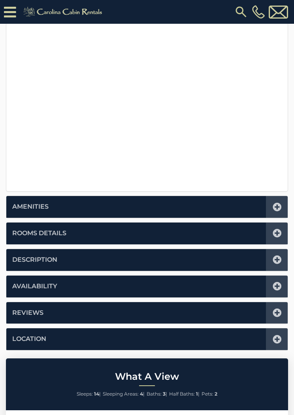
click at [276, 232] on icon at bounding box center [277, 233] width 9 height 9
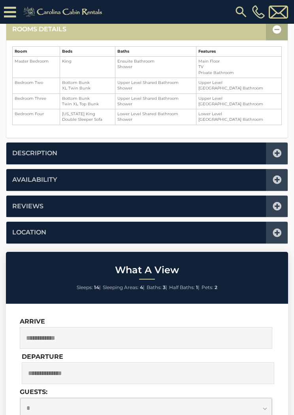
scroll to position [195, 0]
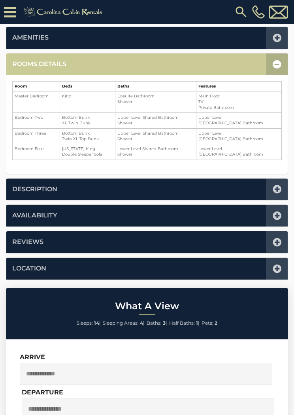
click at [274, 66] on icon at bounding box center [277, 64] width 9 height 9
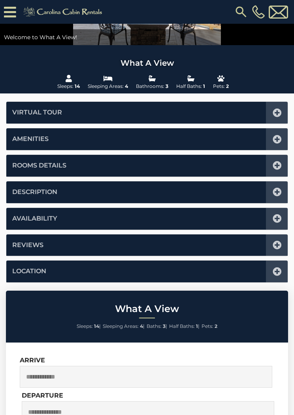
scroll to position [0, 0]
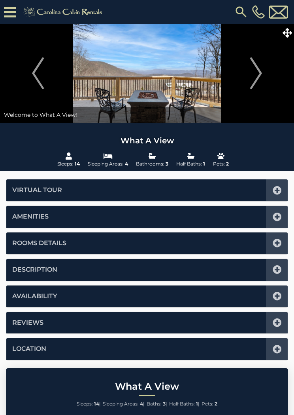
click at [289, 38] on span at bounding box center [288, 33] width 14 height 14
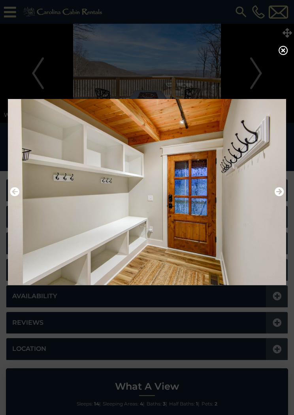
click at [285, 51] on icon at bounding box center [283, 50] width 9 height 9
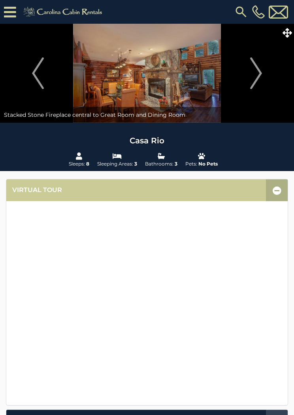
click at [287, 35] on icon at bounding box center [287, 32] width 9 height 9
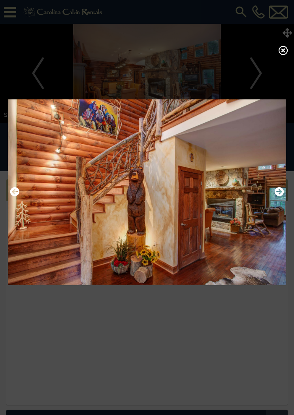
click at [286, 53] on icon at bounding box center [283, 50] width 9 height 9
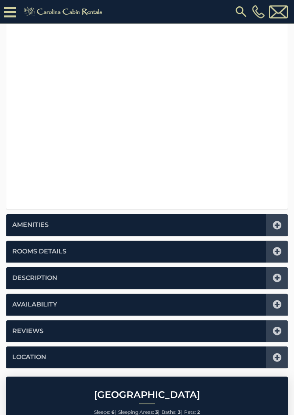
scroll to position [211, 0]
click at [281, 247] on icon at bounding box center [277, 251] width 9 height 9
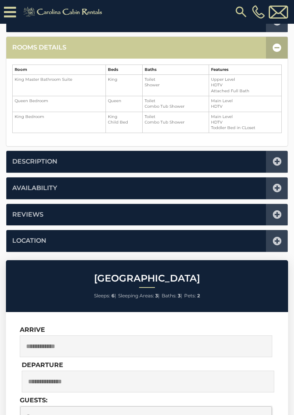
scroll to position [195, 0]
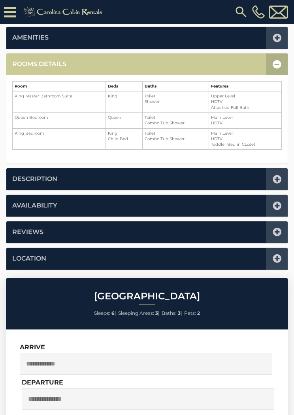
click at [276, 66] on icon at bounding box center [277, 64] width 9 height 9
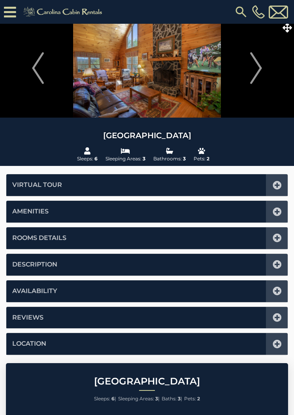
scroll to position [0, 0]
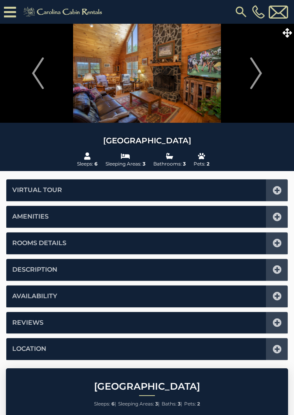
click at [287, 38] on span at bounding box center [288, 33] width 14 height 14
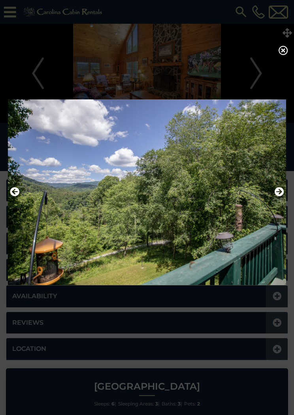
click at [287, 55] on icon at bounding box center [283, 50] width 9 height 9
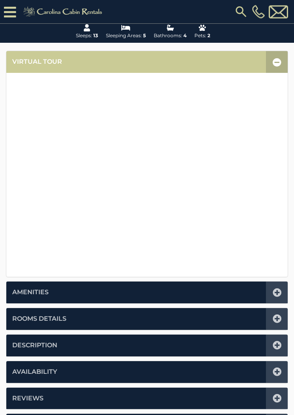
scroll to position [144, 0]
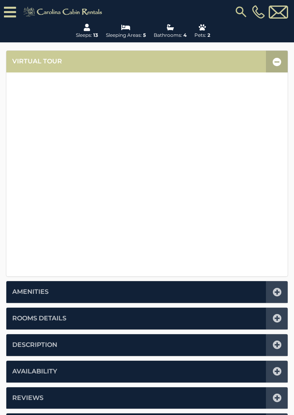
click at [275, 320] on icon at bounding box center [277, 318] width 9 height 9
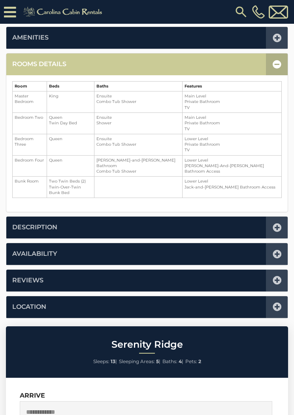
click at [277, 61] on icon at bounding box center [277, 64] width 9 height 9
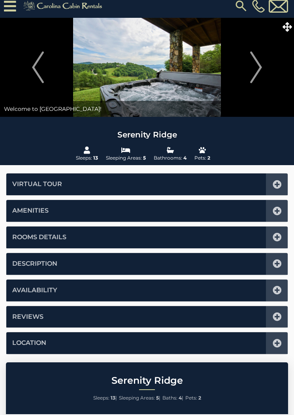
scroll to position [0, 0]
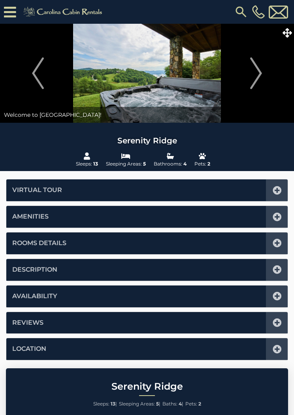
click at [289, 35] on icon at bounding box center [287, 32] width 9 height 9
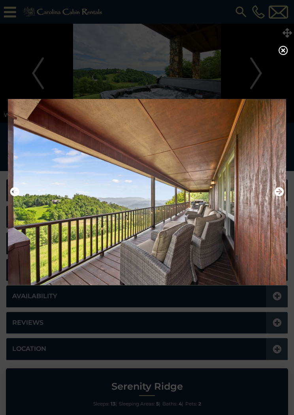
click at [288, 48] on icon at bounding box center [283, 50] width 9 height 9
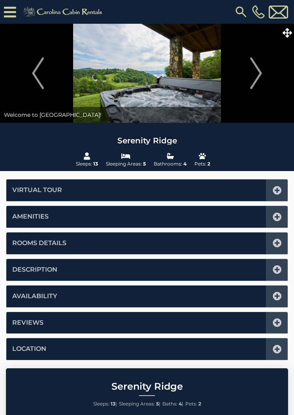
click at [276, 295] on icon at bounding box center [277, 296] width 9 height 9
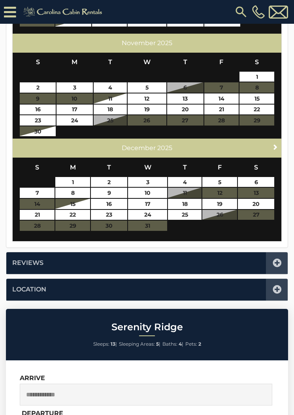
scroll to position [394, 0]
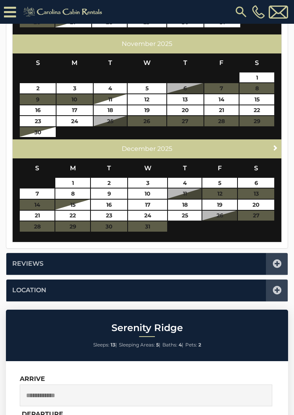
click at [273, 144] on span "Next" at bounding box center [276, 147] width 6 height 6
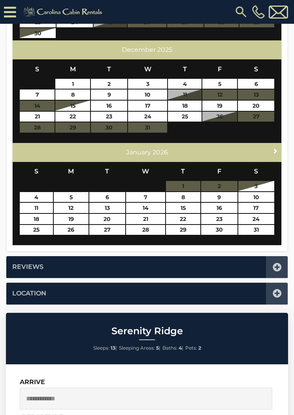
click at [272, 147] on link "Next" at bounding box center [276, 151] width 10 height 10
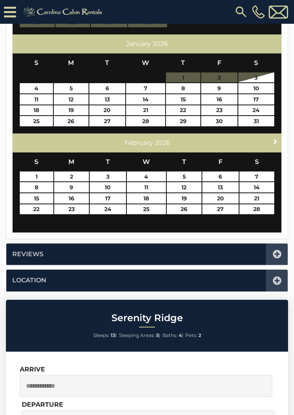
click at [275, 140] on span "Next" at bounding box center [276, 141] width 6 height 6
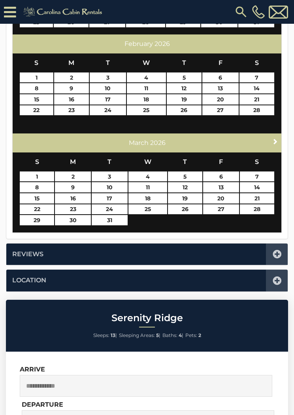
click at [273, 139] on span "Next" at bounding box center [276, 141] width 6 height 6
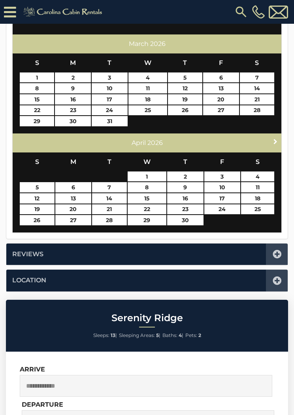
click at [272, 140] on link "Next" at bounding box center [276, 142] width 10 height 10
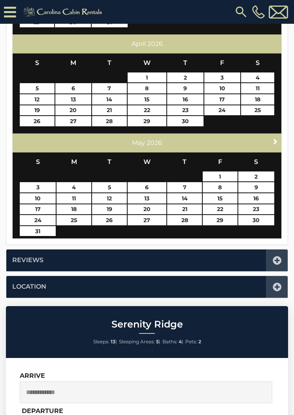
click at [275, 138] on span "Next" at bounding box center [276, 141] width 6 height 6
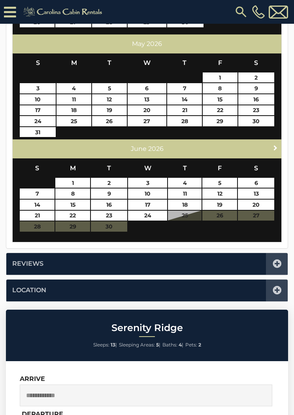
click at [277, 142] on link "Next" at bounding box center [276, 147] width 10 height 10
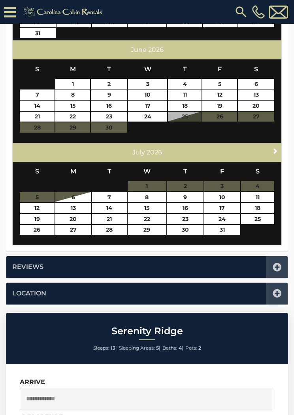
click at [271, 148] on link "Next" at bounding box center [276, 151] width 10 height 10
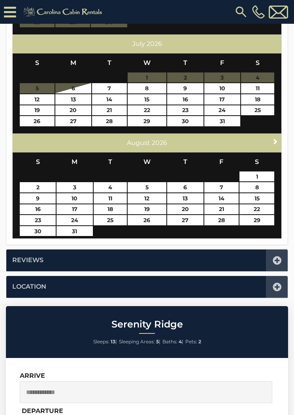
click at [272, 146] on div "Next August 2026" at bounding box center [147, 142] width 269 height 19
click at [273, 139] on span "Next" at bounding box center [276, 141] width 6 height 6
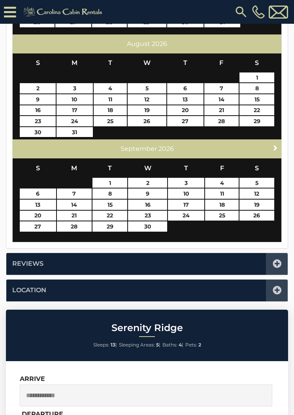
click at [274, 142] on link "Next" at bounding box center [276, 147] width 10 height 10
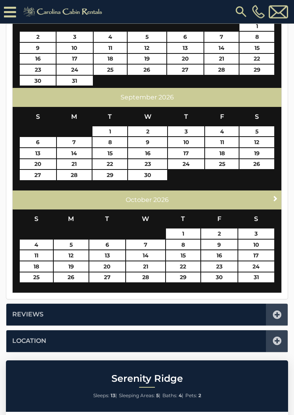
scroll to position [346, 0]
click at [188, 161] on link "24" at bounding box center [186, 164] width 36 height 10
type input "**********"
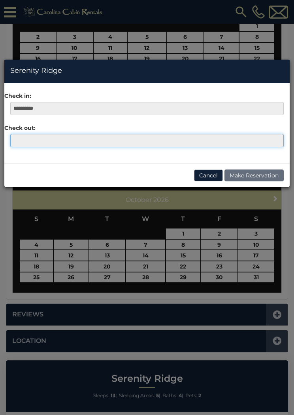
click at [23, 139] on input "text" at bounding box center [147, 140] width 274 height 13
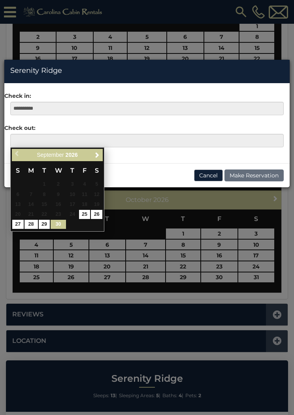
click at [63, 224] on link "30" at bounding box center [58, 224] width 15 height 9
type input "**********"
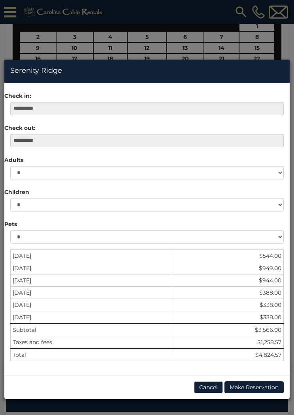
click at [211, 385] on button "Cancel" at bounding box center [208, 387] width 29 height 12
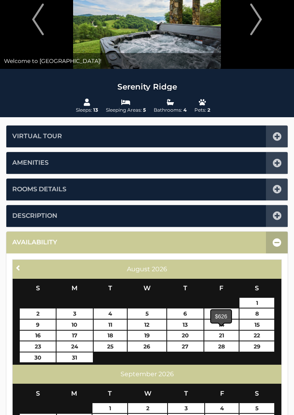
scroll to position [0, 0]
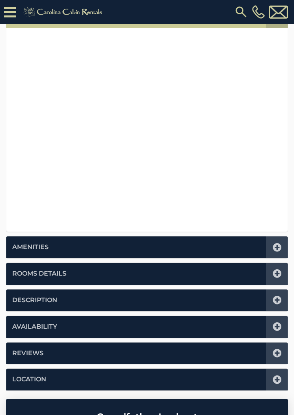
click at [279, 272] on icon at bounding box center [277, 273] width 9 height 9
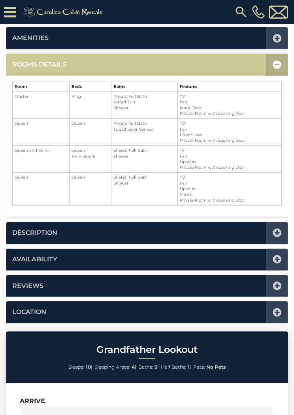
scroll to position [195, 0]
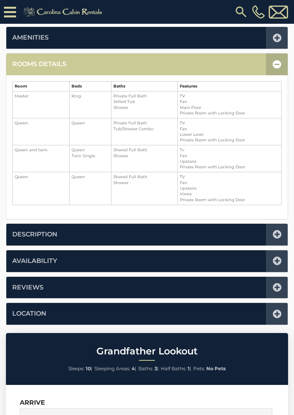
click at [276, 60] on icon at bounding box center [277, 64] width 9 height 9
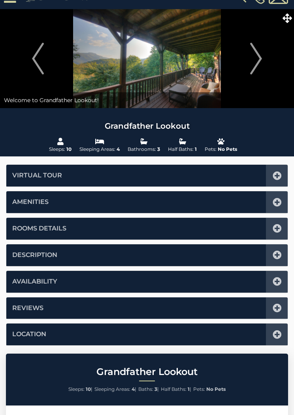
scroll to position [0, 0]
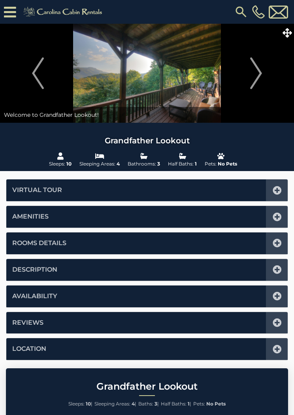
click at [292, 31] on icon at bounding box center [287, 32] width 9 height 9
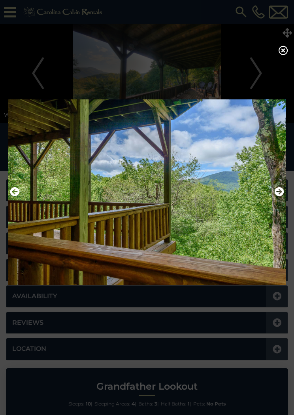
click at [287, 53] on icon at bounding box center [283, 50] width 9 height 9
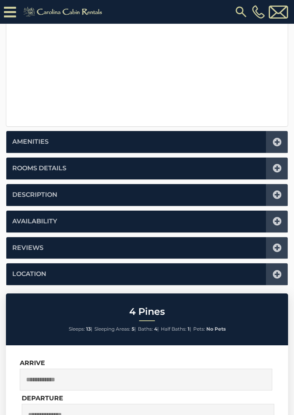
scroll to position [294, 0]
click at [276, 169] on icon at bounding box center [277, 168] width 9 height 9
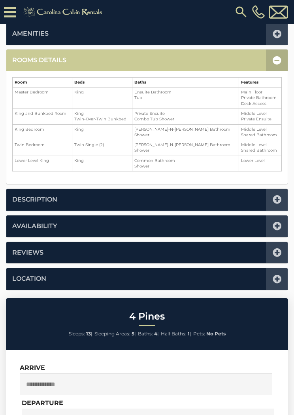
scroll to position [195, 0]
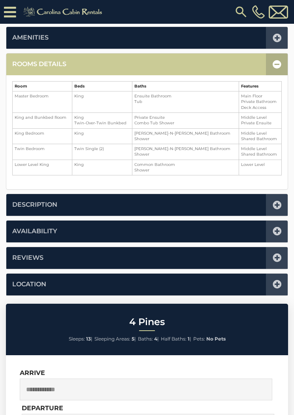
click at [276, 66] on icon at bounding box center [277, 64] width 9 height 9
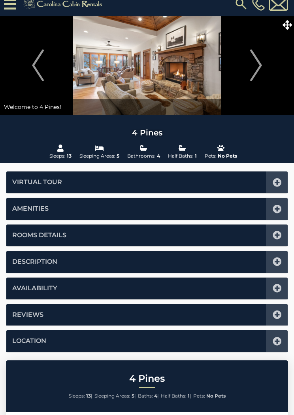
scroll to position [0, 0]
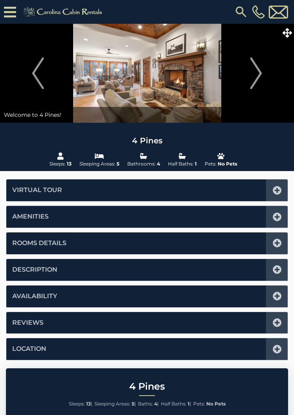
click at [289, 32] on icon at bounding box center [287, 32] width 9 height 9
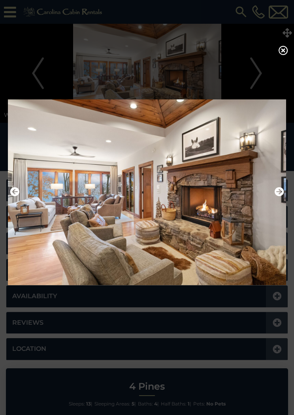
click at [287, 53] on icon at bounding box center [283, 50] width 9 height 9
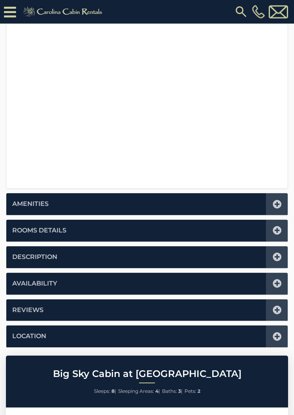
scroll to position [232, 0]
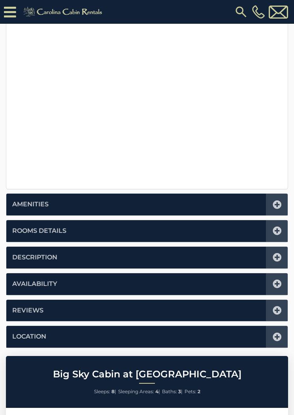
click at [277, 231] on icon at bounding box center [277, 230] width 9 height 9
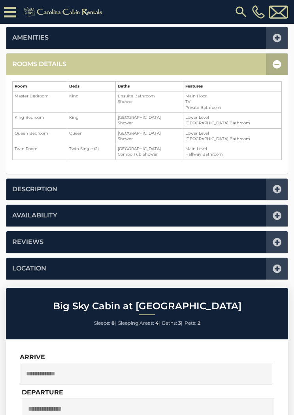
click at [277, 182] on div at bounding box center [277, 189] width 22 height 22
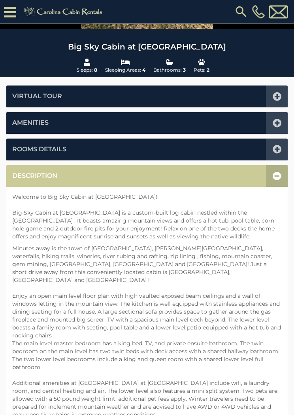
scroll to position [0, 0]
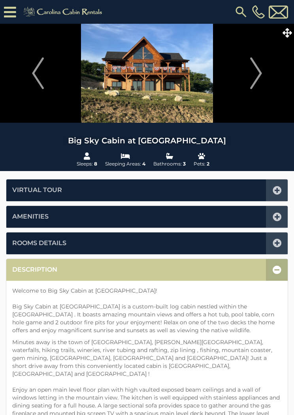
click at [290, 33] on icon at bounding box center [287, 32] width 9 height 9
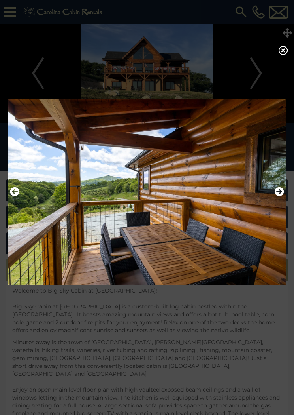
click at [281, 54] on icon at bounding box center [283, 50] width 9 height 9
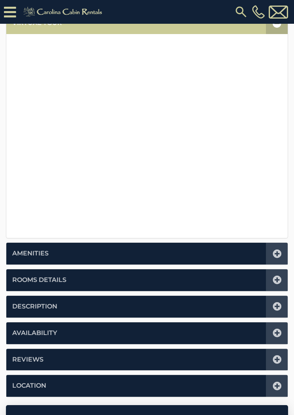
scroll to position [185, 0]
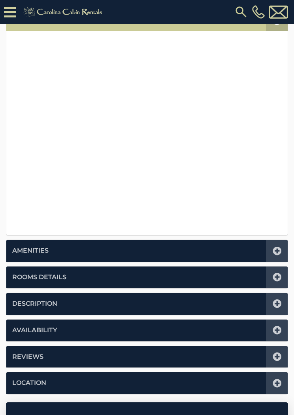
click at [274, 281] on div at bounding box center [277, 277] width 22 height 22
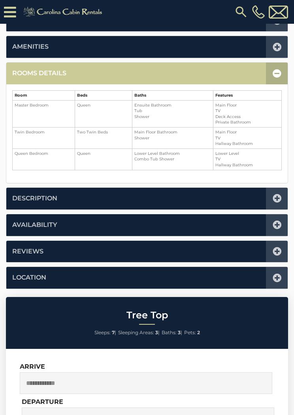
scroll to position [195, 0]
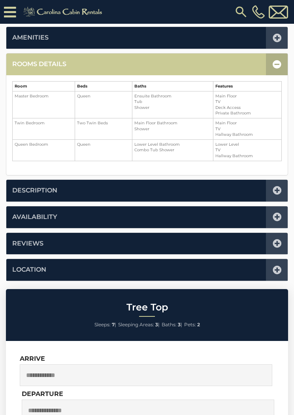
click at [277, 60] on icon at bounding box center [277, 64] width 9 height 9
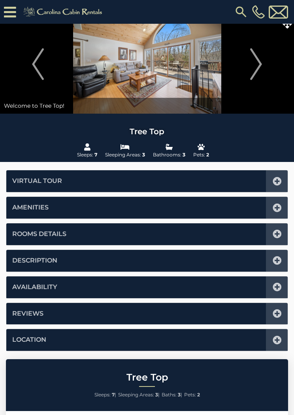
scroll to position [0, 0]
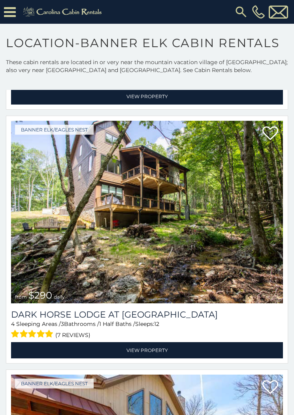
scroll to position [2585, 0]
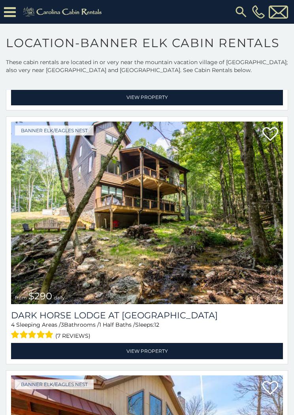
click at [146, 348] on link "View Property" at bounding box center [147, 351] width 272 height 16
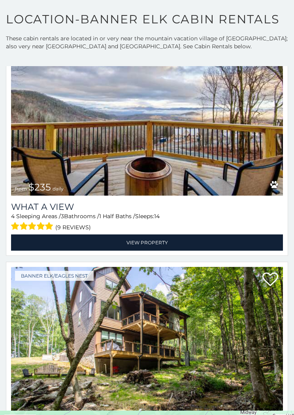
scroll to position [0, 0]
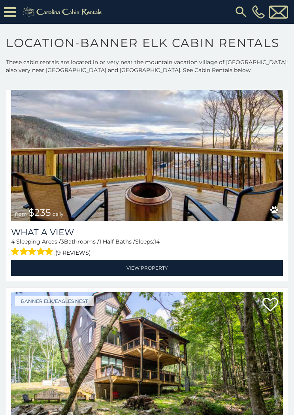
click at [9, 11] on icon at bounding box center [10, 12] width 12 height 14
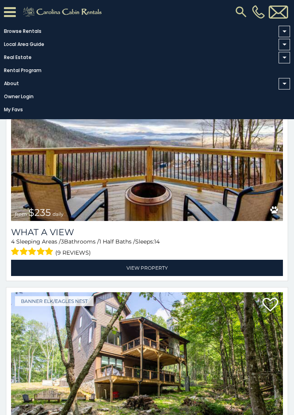
click at [47, 45] on link "Local Area Guide" at bounding box center [145, 44] width 290 height 11
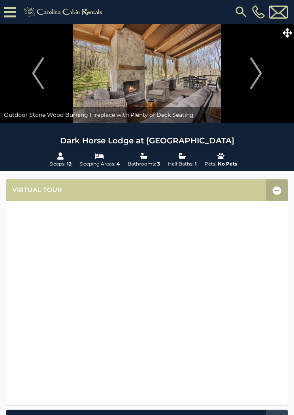
click at [287, 32] on icon at bounding box center [287, 32] width 9 height 9
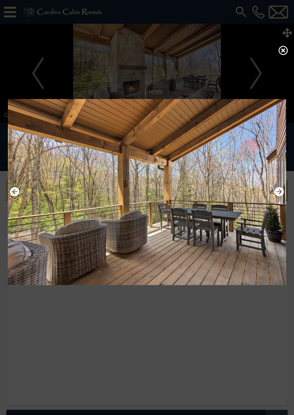
click at [275, 196] on icon "Next" at bounding box center [279, 191] width 9 height 9
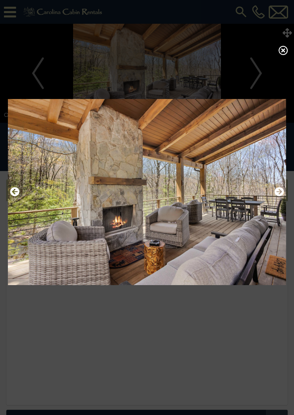
click at [287, 53] on icon at bounding box center [283, 50] width 9 height 9
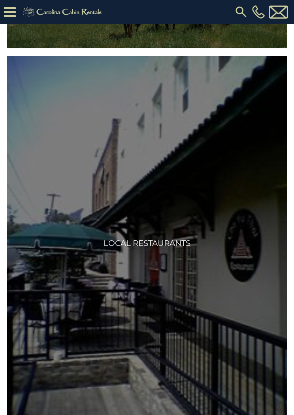
scroll to position [1519, 0]
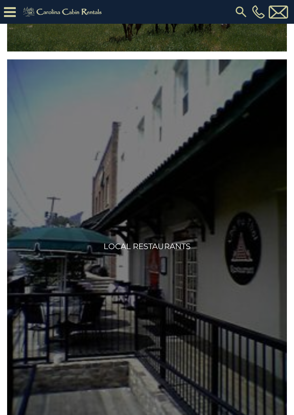
click at [152, 233] on img at bounding box center [147, 246] width 280 height 374
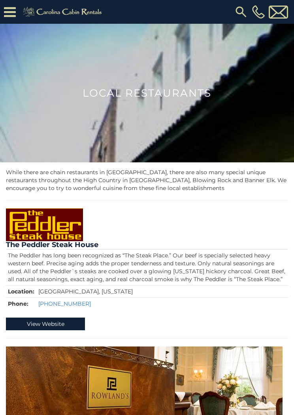
click at [15, 8] on icon at bounding box center [10, 12] width 12 height 14
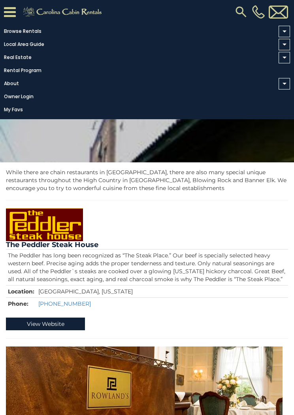
click at [287, 31] on span at bounding box center [284, 31] width 11 height 11
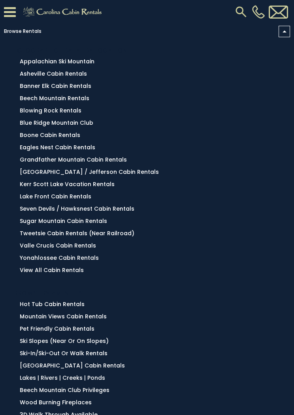
click at [127, 173] on link "[GEOGRAPHIC_DATA] / Jefferson Cabin Rentals" at bounding box center [89, 172] width 139 height 8
